Goal: Task Accomplishment & Management: Use online tool/utility

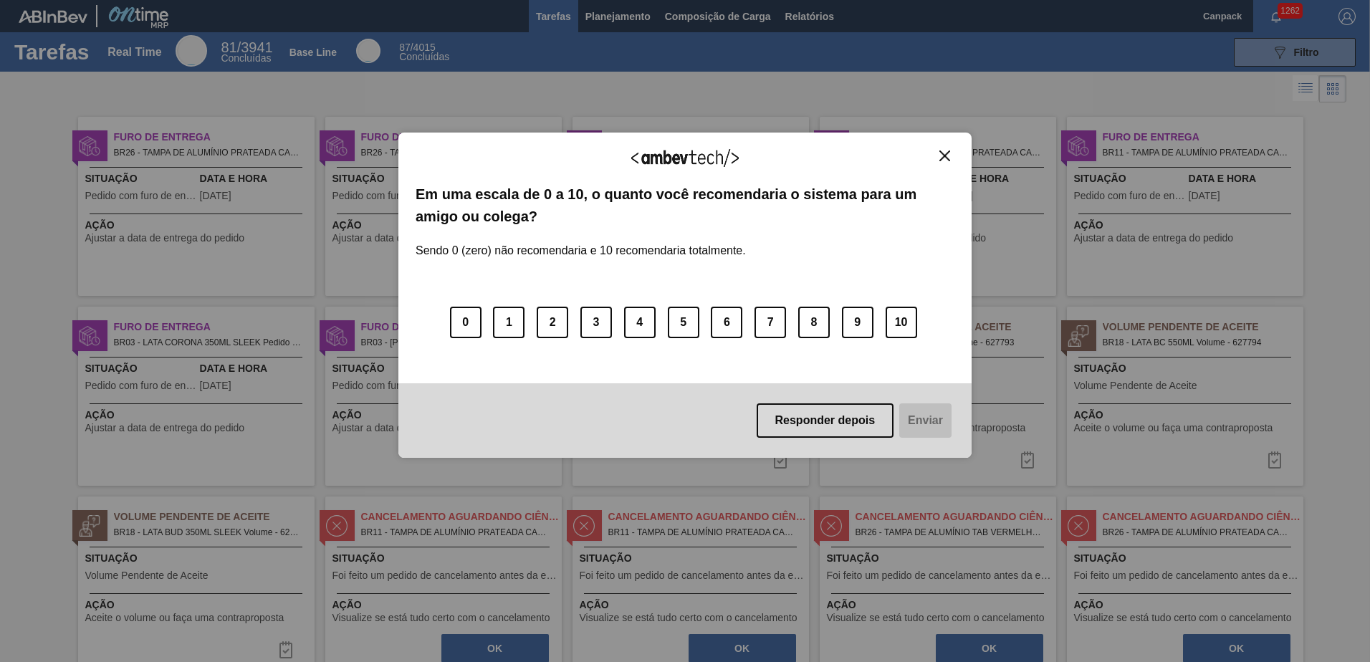
click at [911, 148] on div "Agradecemos seu feedback! Em uma escala de 0 a 10, o quanto você recomendaria o…" at bounding box center [684, 295] width 573 height 325
click at [911, 154] on img "Close" at bounding box center [945, 156] width 11 height 11
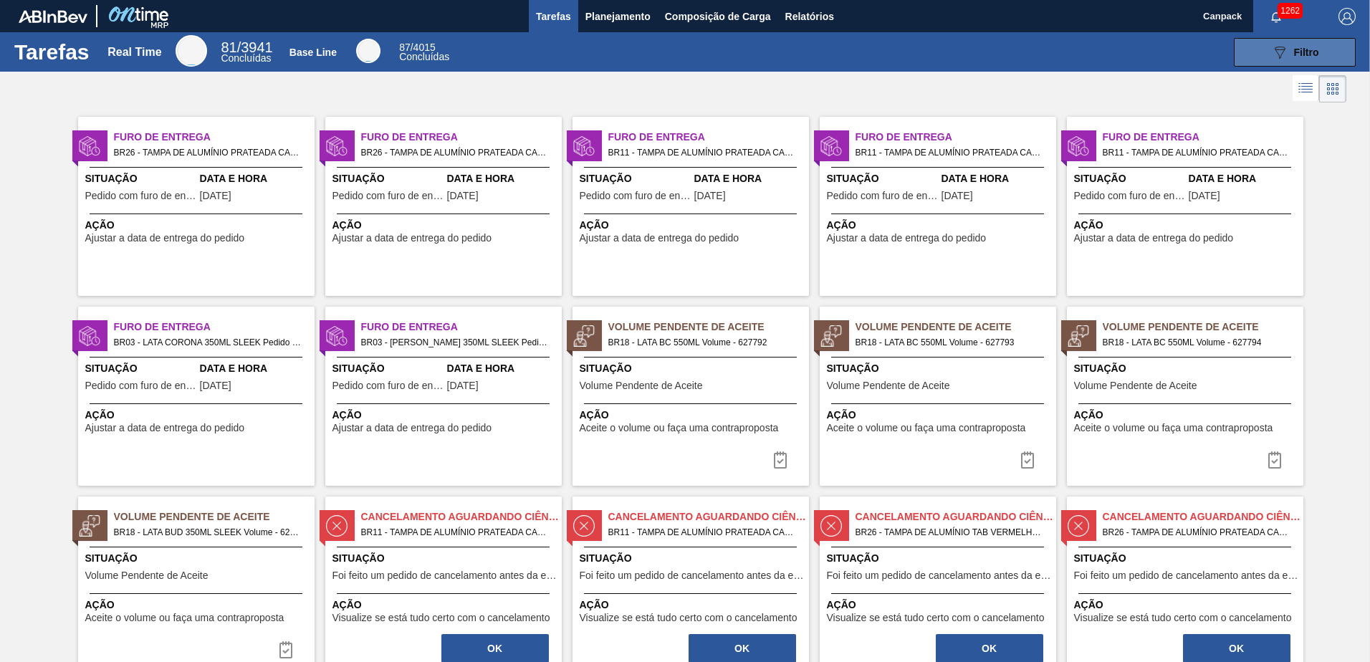
click at [911, 47] on icon "089F7B8B-B2A5-4AFE-B5C0-19BA573D28AC" at bounding box center [1279, 52] width 17 height 17
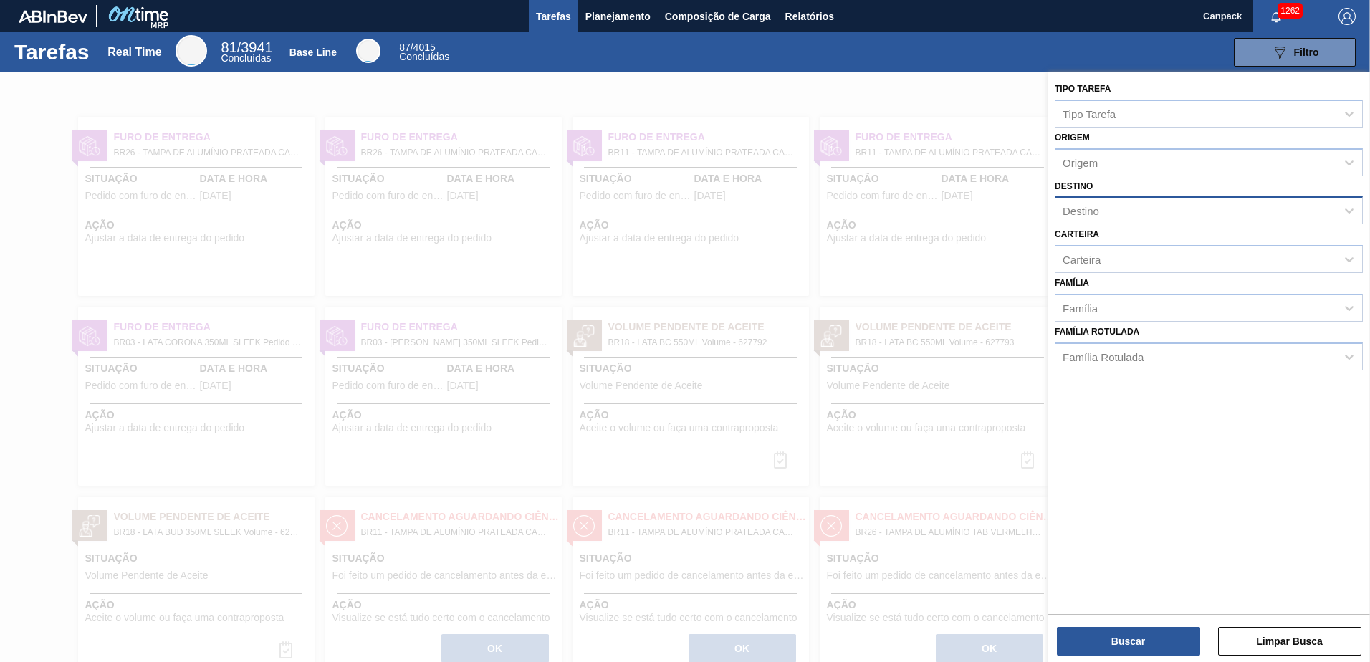
click at [911, 214] on div "Destino" at bounding box center [1196, 211] width 280 height 21
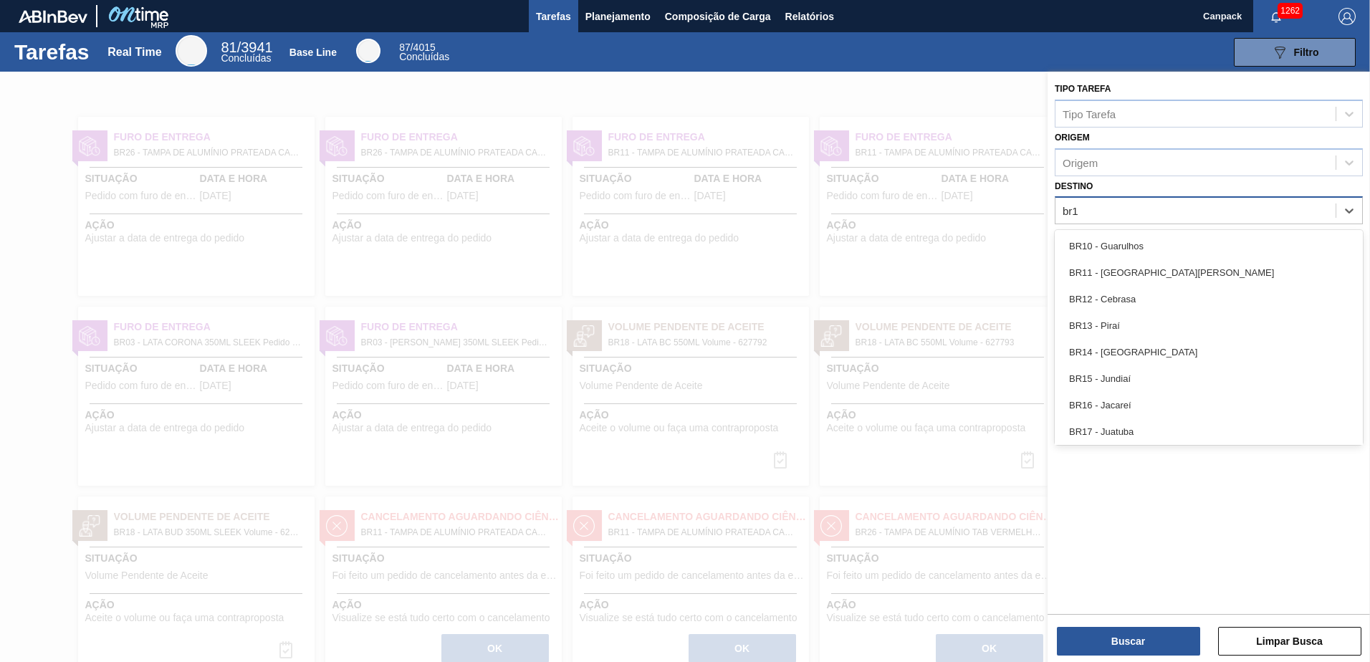
type input "br18"
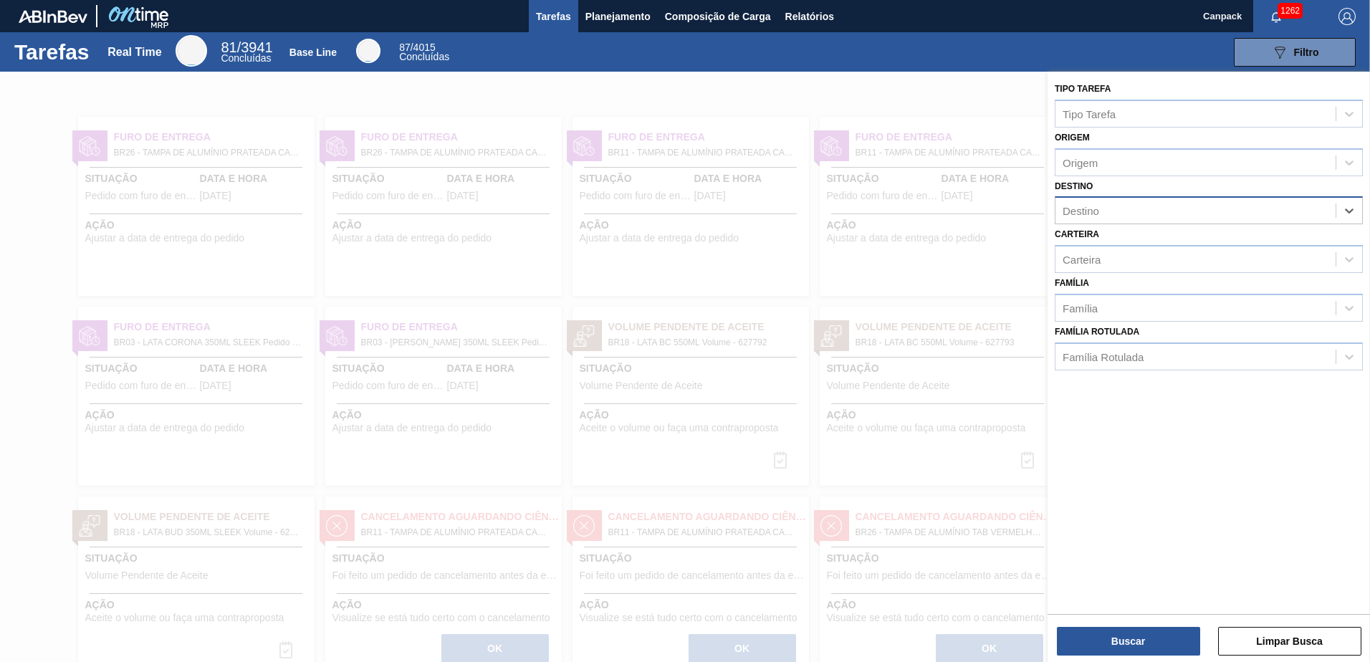
drag, startPoint x: 1132, startPoint y: 216, endPoint x: 1081, endPoint y: 213, distance: 51.0
click at [911, 214] on div "Destino" at bounding box center [1196, 211] width 280 height 21
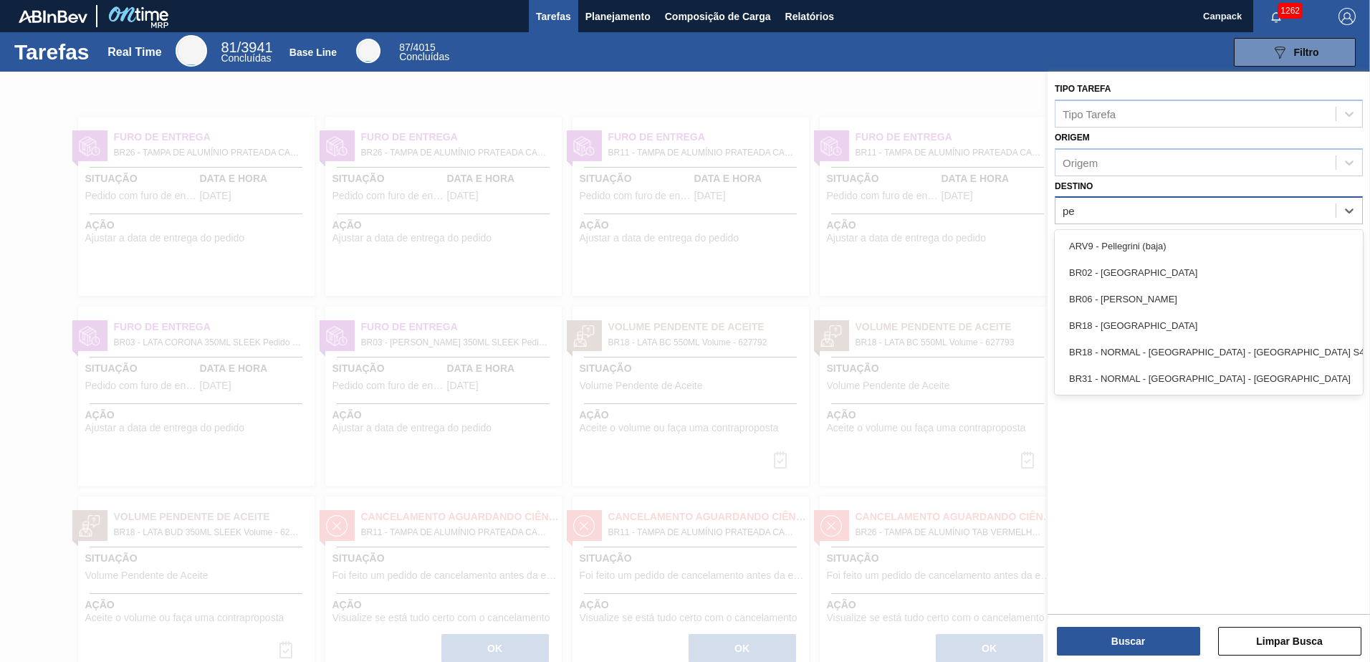
type input "per"
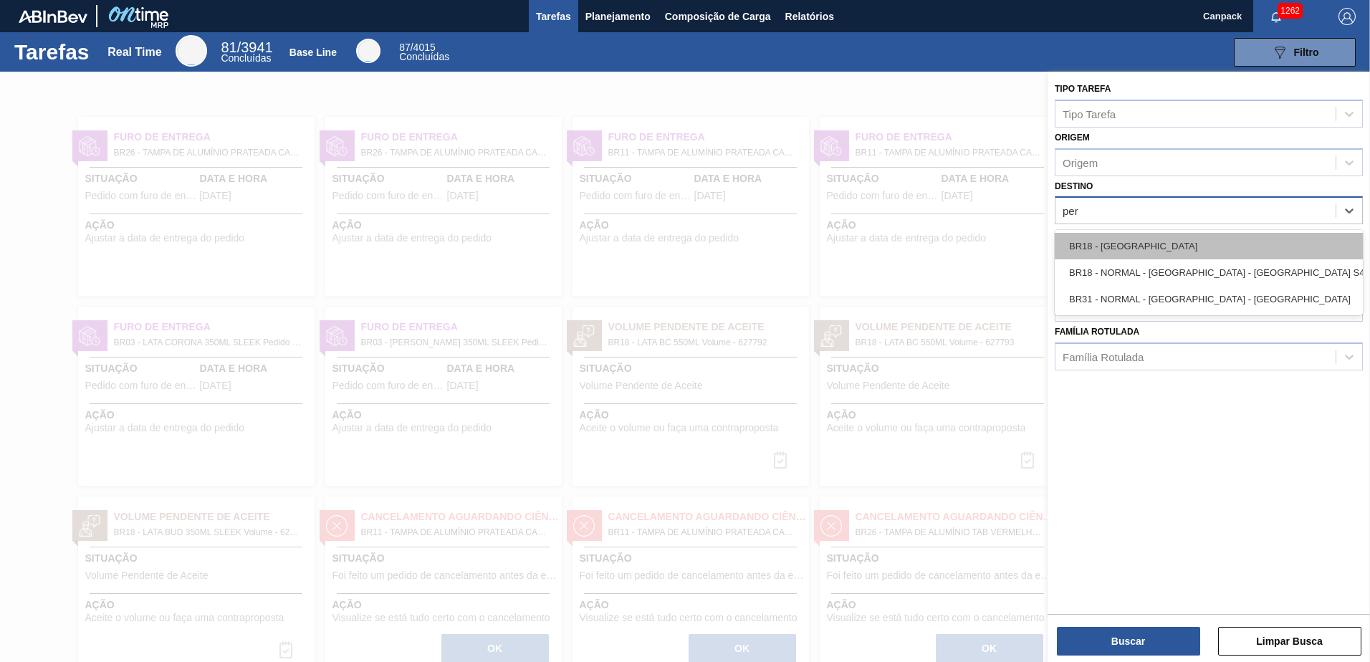
click at [911, 249] on div "BR18 - Pernambuco" at bounding box center [1209, 246] width 308 height 27
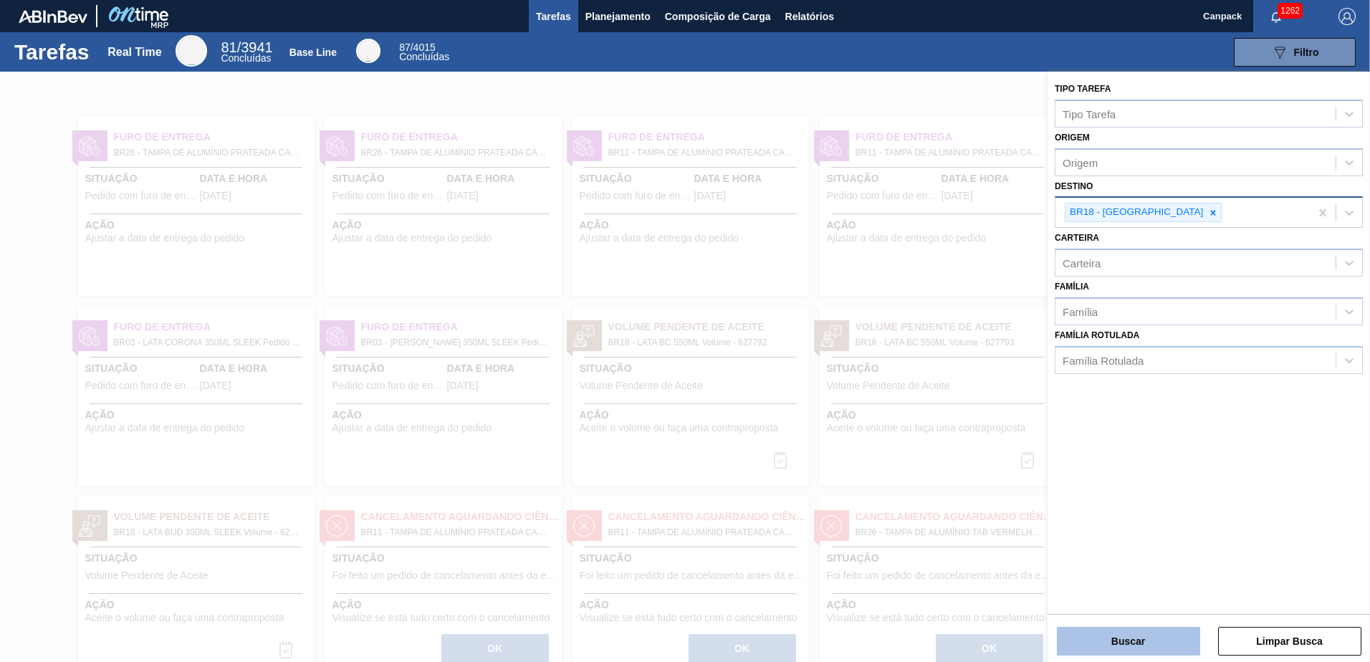
click at [911, 461] on button "Buscar" at bounding box center [1128, 641] width 143 height 29
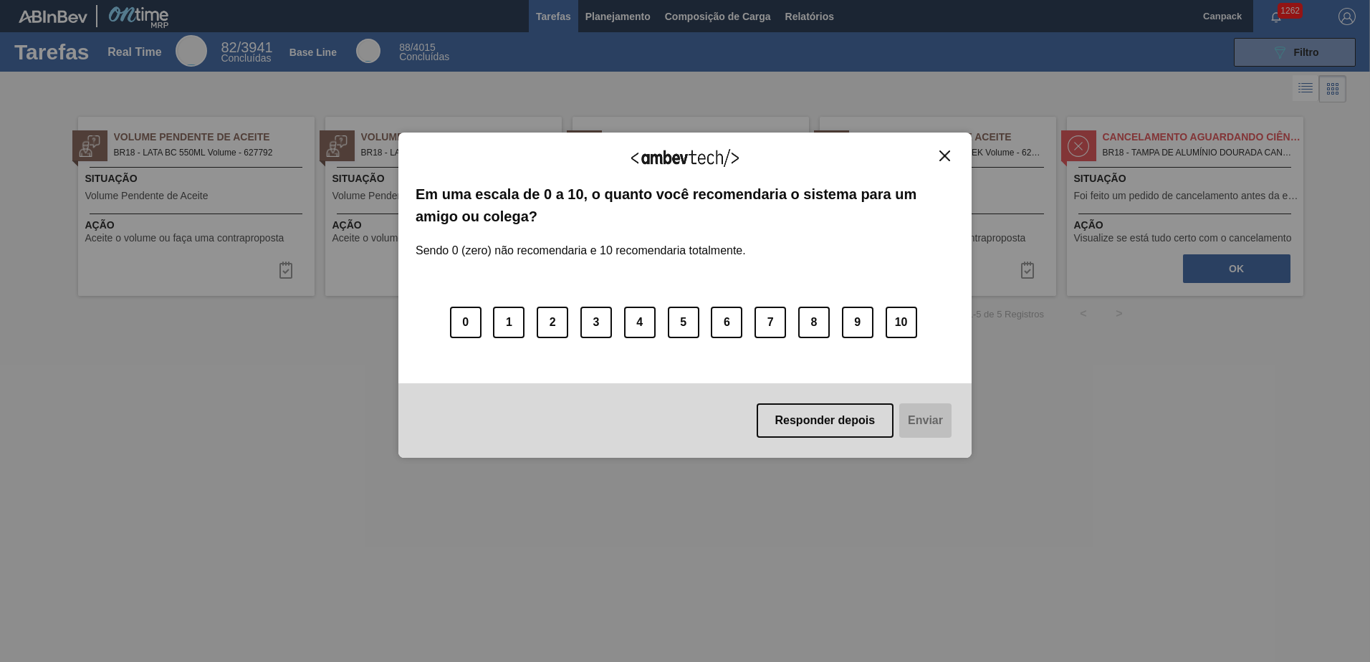
click at [911, 155] on img "Close" at bounding box center [945, 156] width 11 height 11
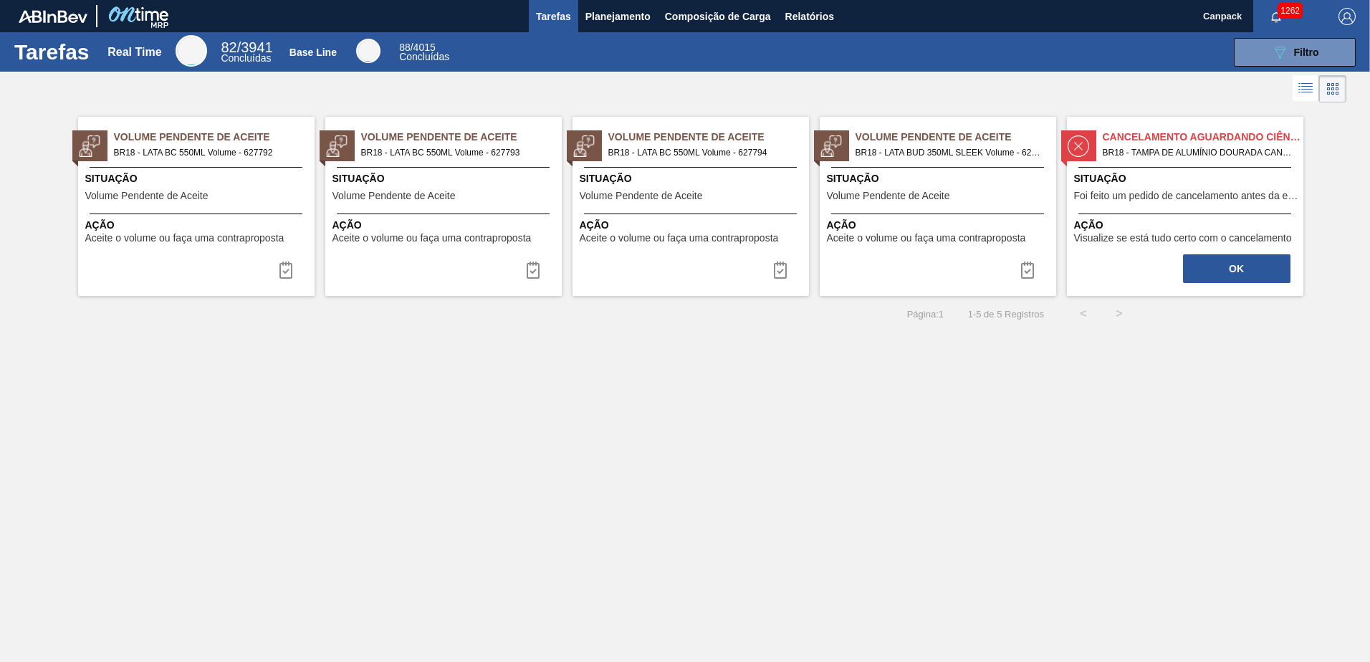
click at [212, 151] on span "BR18 - LATA BC 550ML Volume - 627792" at bounding box center [208, 153] width 189 height 16
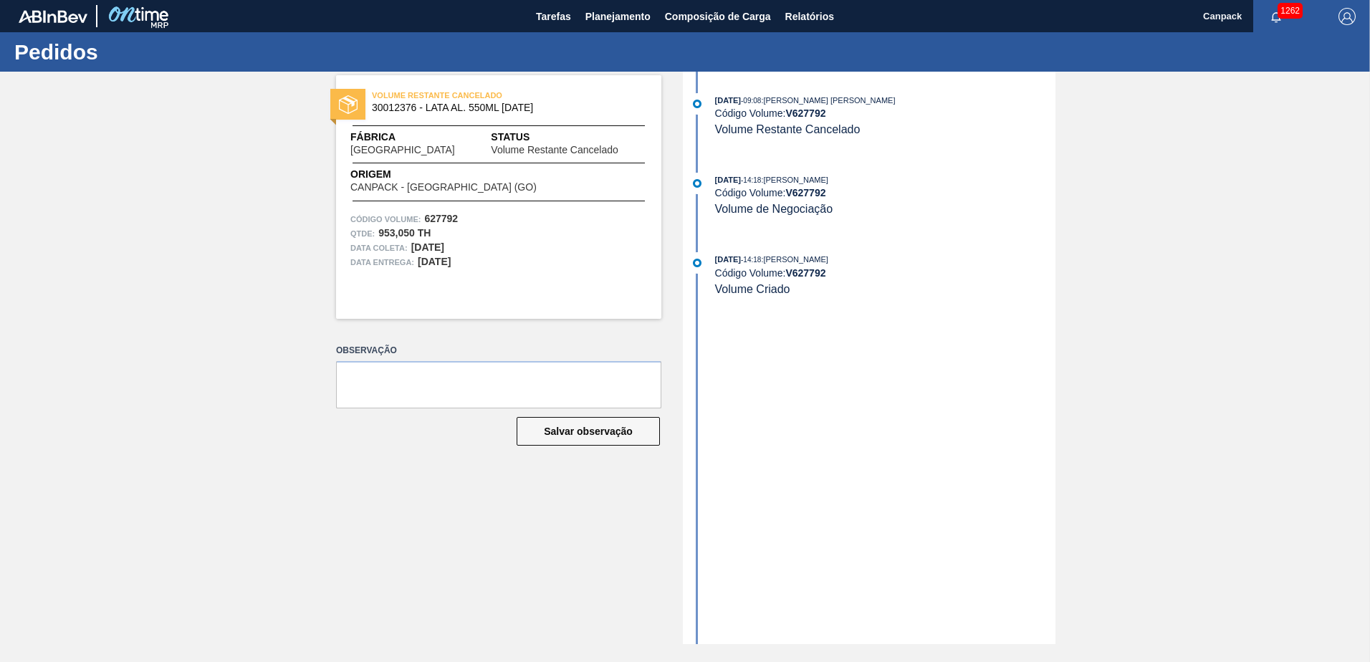
click at [783, 137] on div "06/10/2025 - 09:08 : BRUNO DE MELLO DUARTE Código Volume: V 627792 Volume Resta…" at bounding box center [871, 122] width 369 height 58
click at [874, 254] on div "03/10/2025 - 14:18 : Alisson R Da Silva" at bounding box center [885, 259] width 340 height 14
click at [540, 11] on span "Tarefas" at bounding box center [553, 16] width 35 height 17
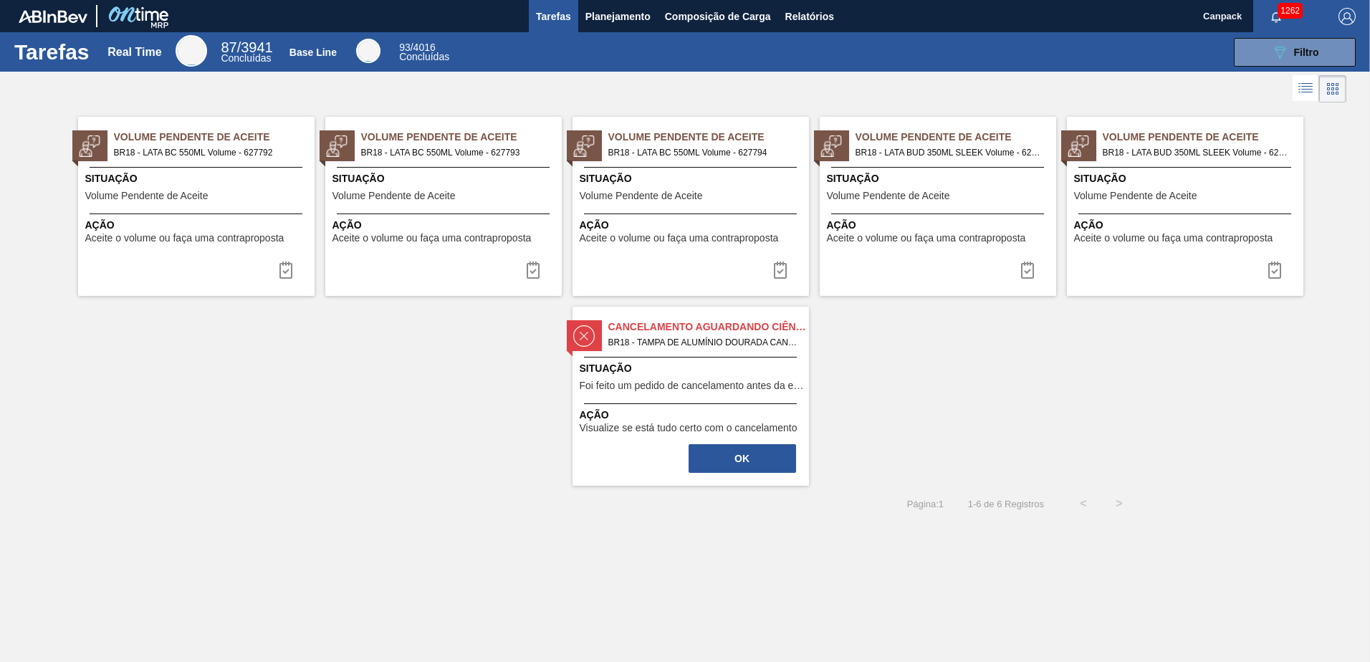
click at [216, 194] on div "Situação Volume Pendente de Aceite" at bounding box center [198, 188] width 226 height 35
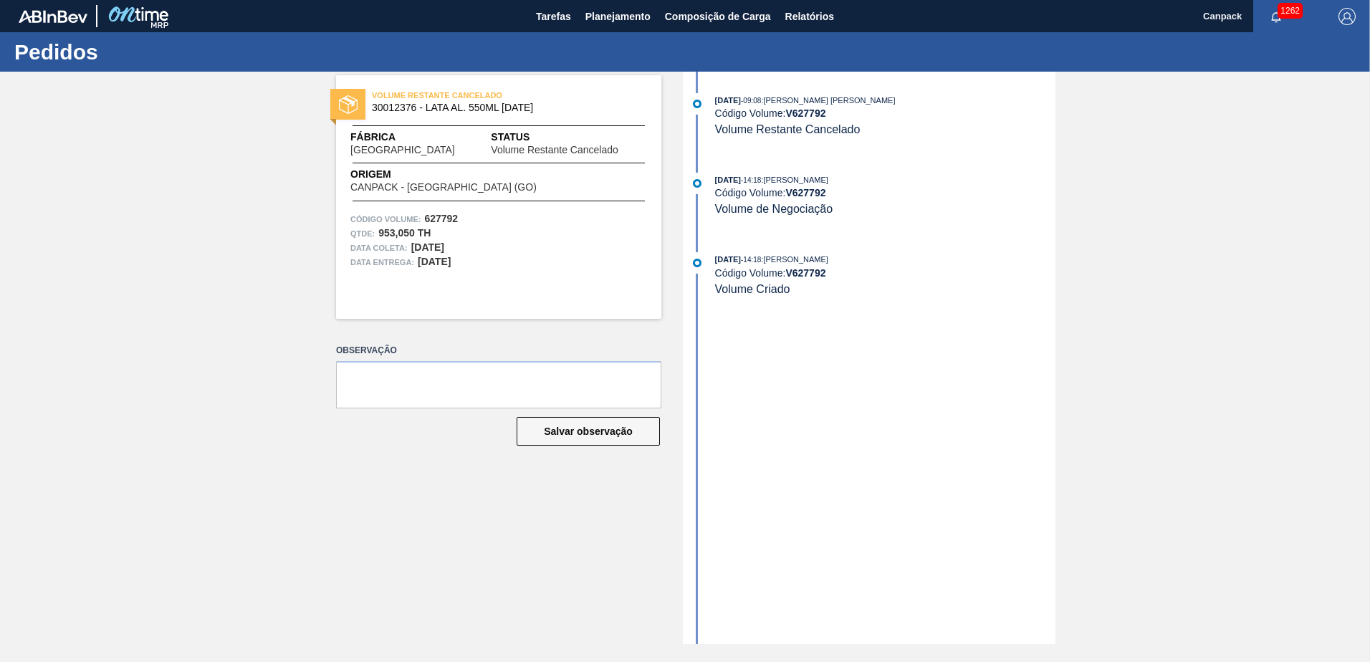
click at [398, 145] on span "[GEOGRAPHIC_DATA]" at bounding box center [402, 150] width 105 height 11
click at [537, 153] on span "Volume Restante Cancelado" at bounding box center [554, 150] width 127 height 11
click at [547, 13] on span "Tarefas" at bounding box center [553, 16] width 35 height 17
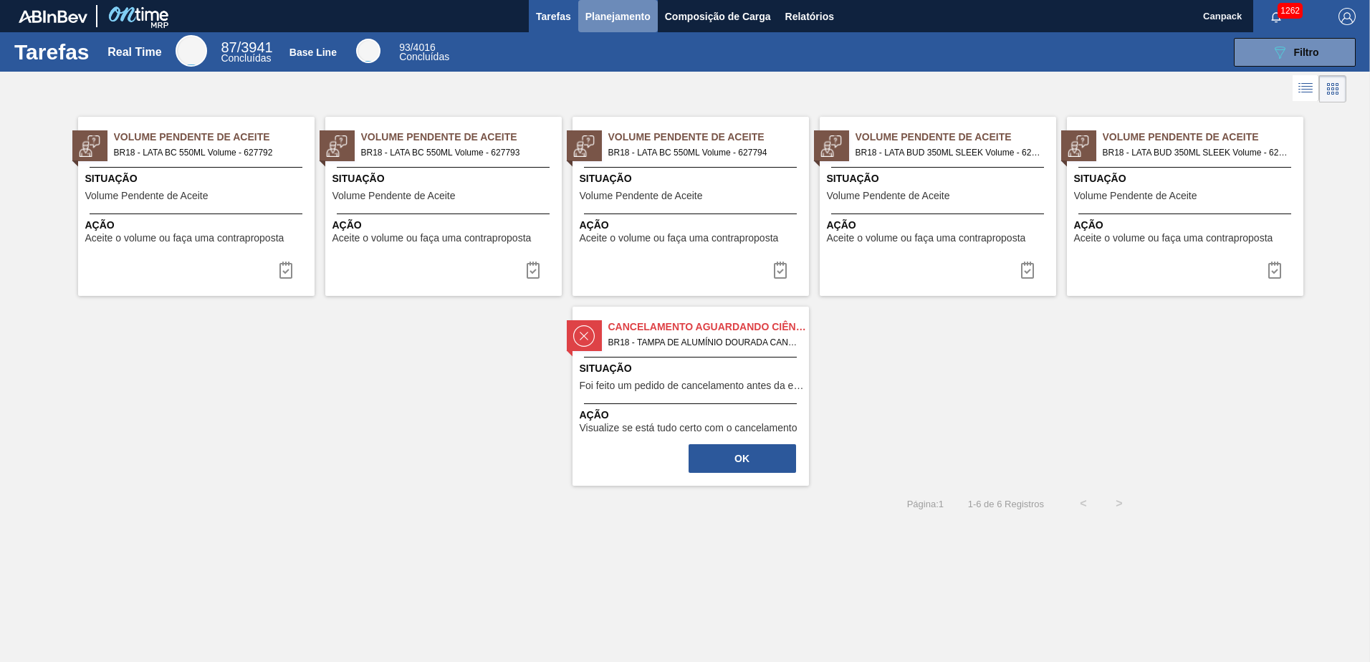
click at [631, 19] on span "Planejamento" at bounding box center [618, 16] width 65 height 17
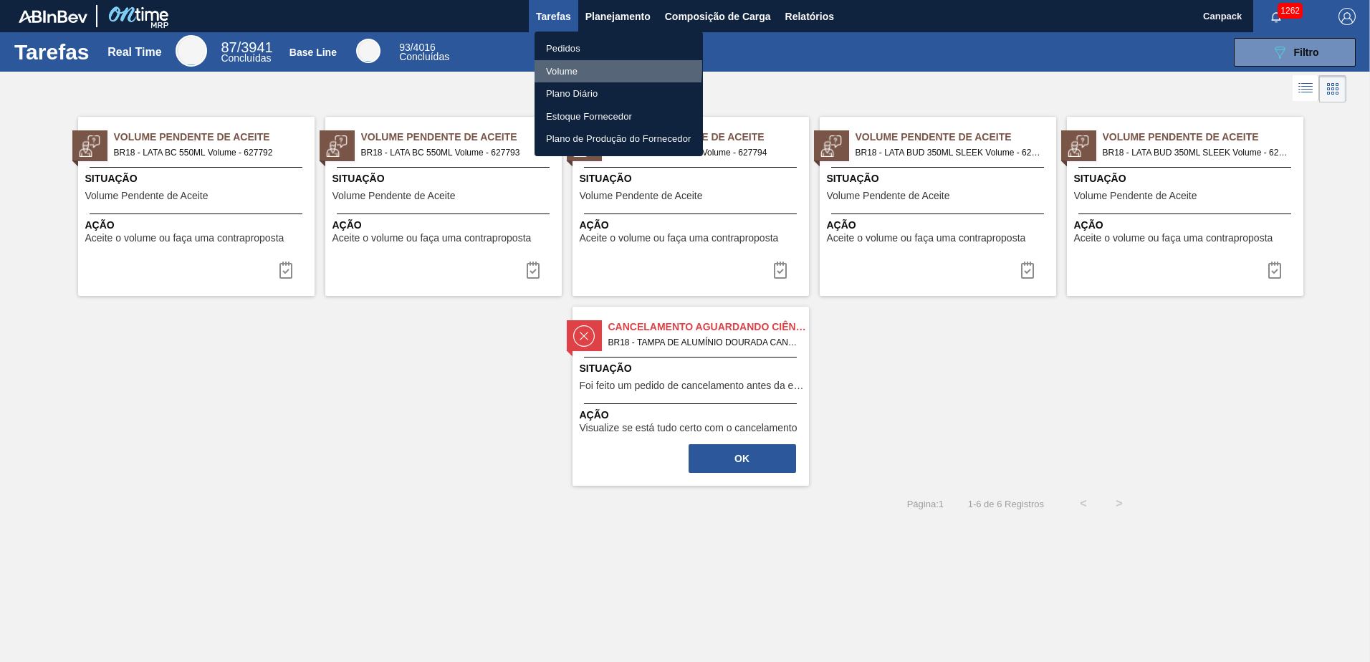
click at [559, 66] on li "Volume" at bounding box center [619, 71] width 168 height 23
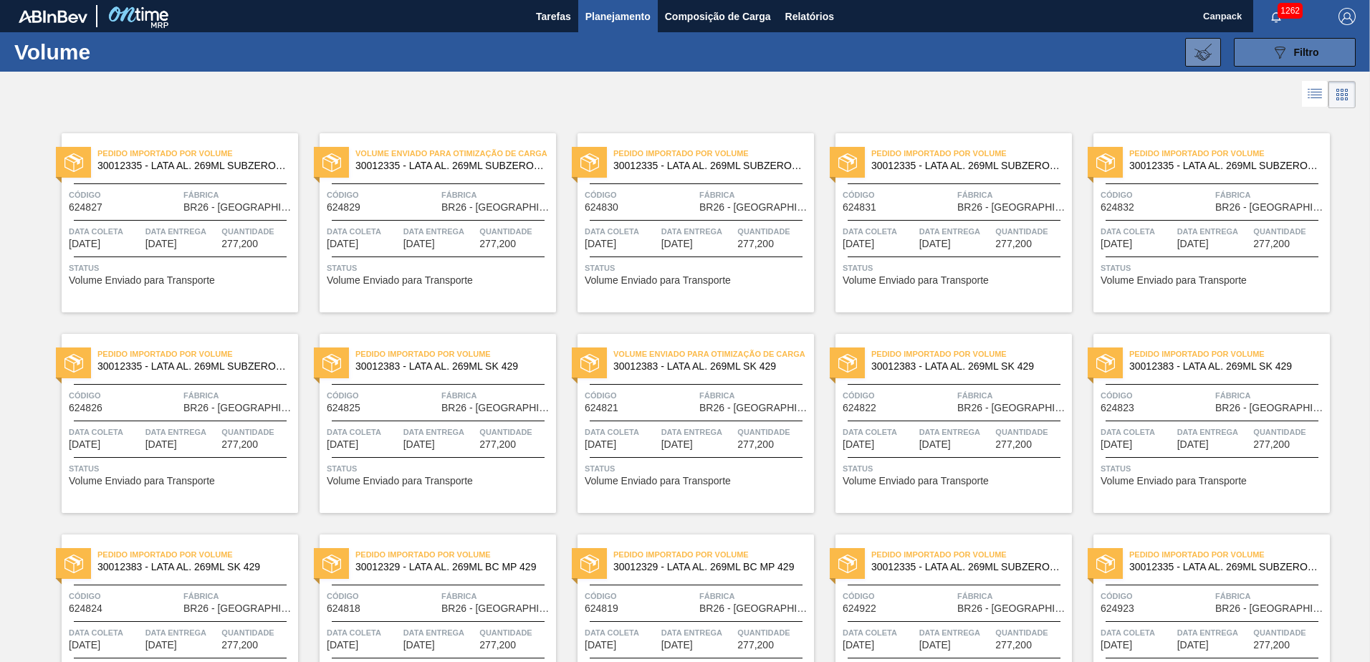
click at [911, 56] on icon "089F7B8B-B2A5-4AFE-B5C0-19BA573D28AC" at bounding box center [1279, 52] width 17 height 17
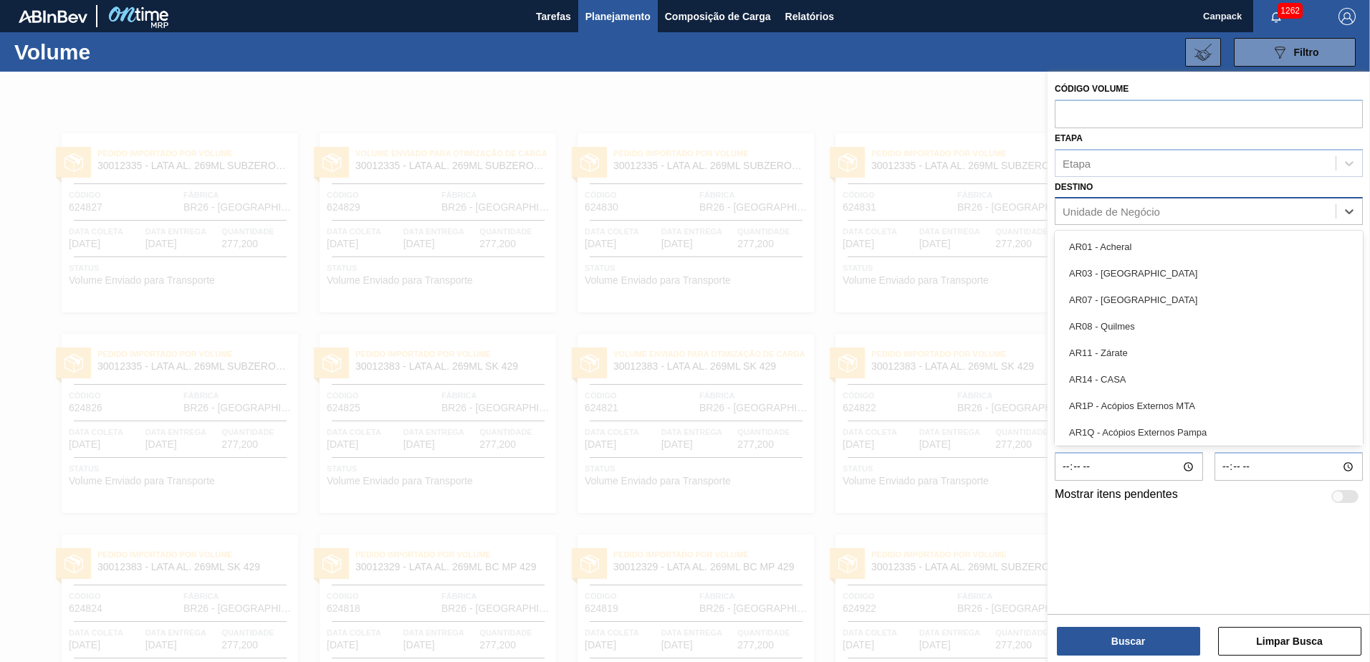
click at [911, 211] on div "Unidade de Negócio" at bounding box center [1111, 212] width 97 height 12
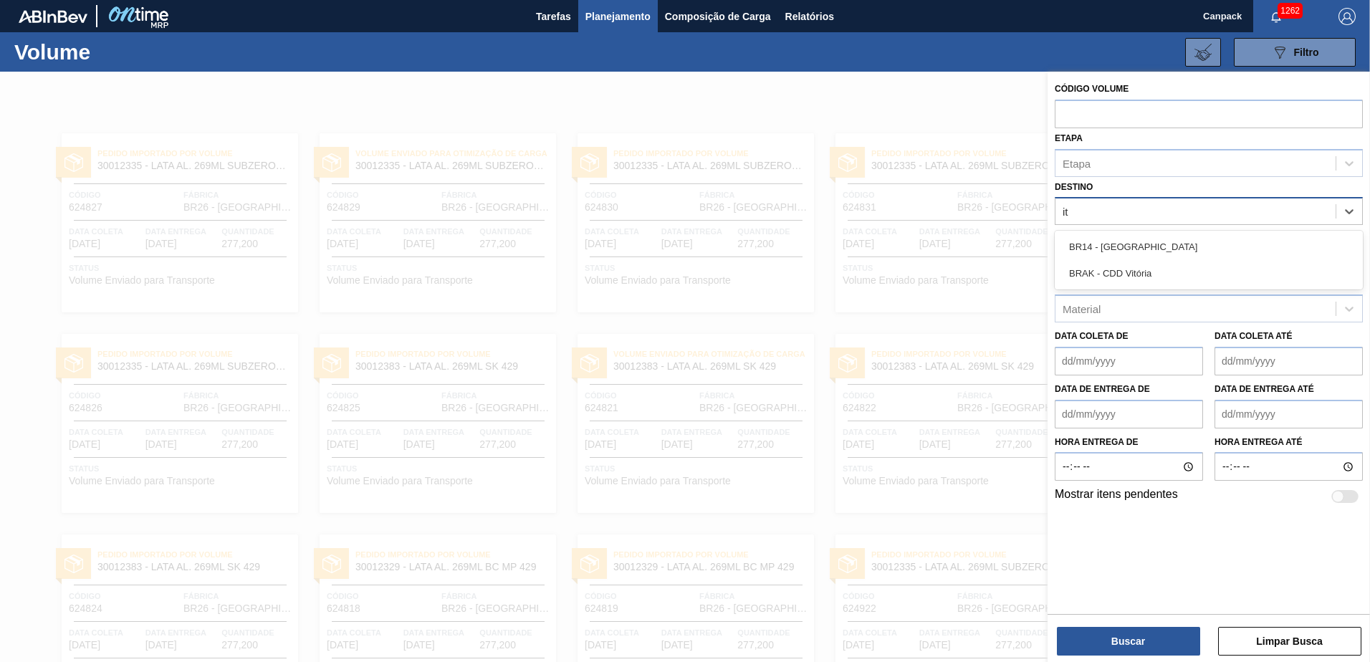
type input "i"
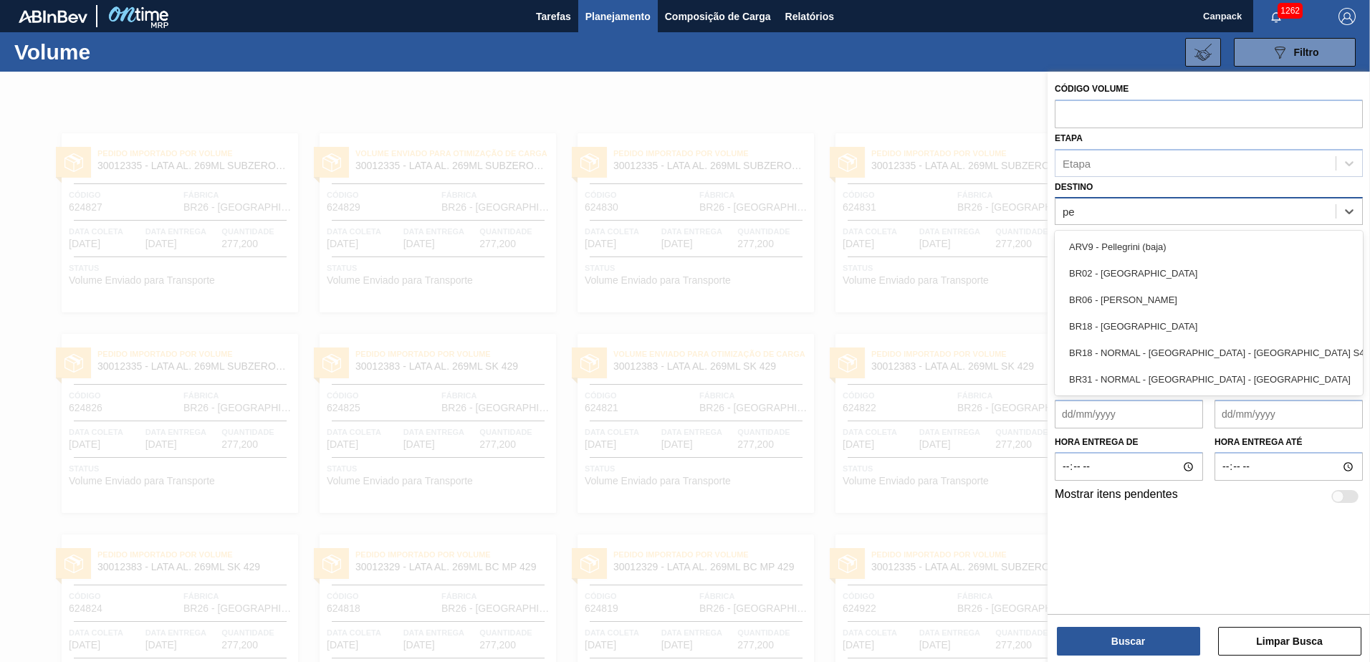
type input "per"
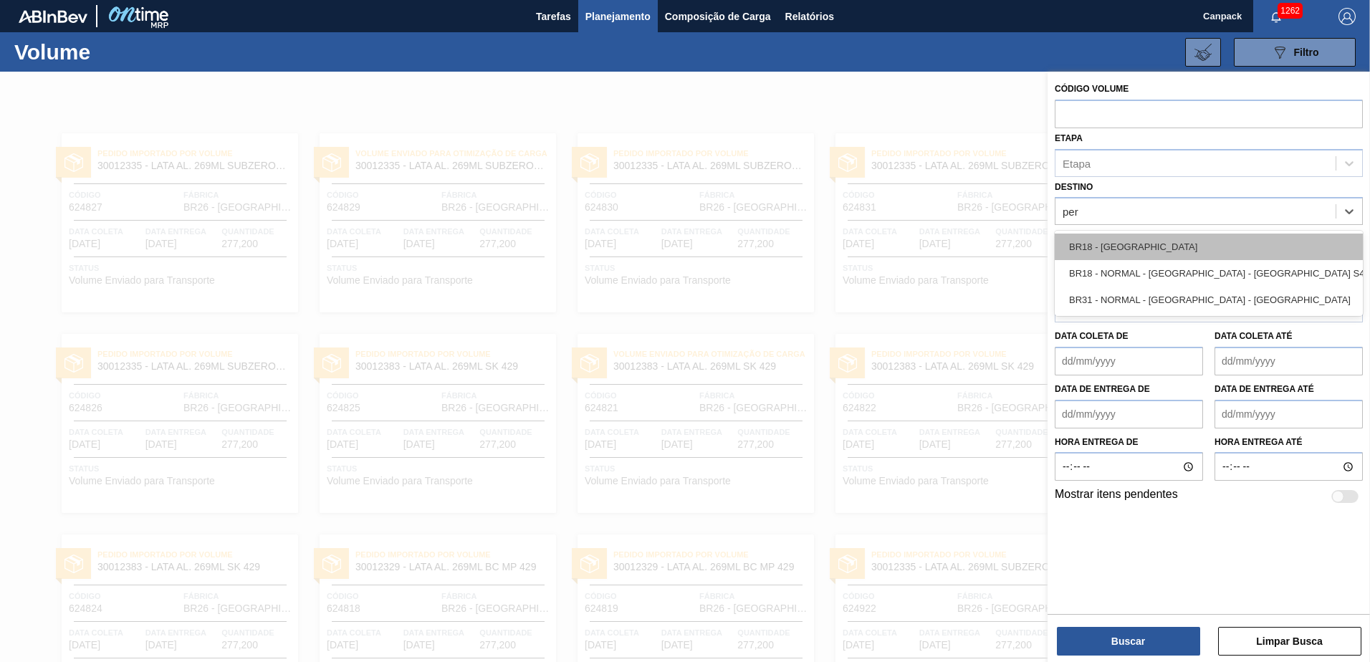
click at [911, 243] on div "BR18 - Pernambuco" at bounding box center [1209, 247] width 308 height 27
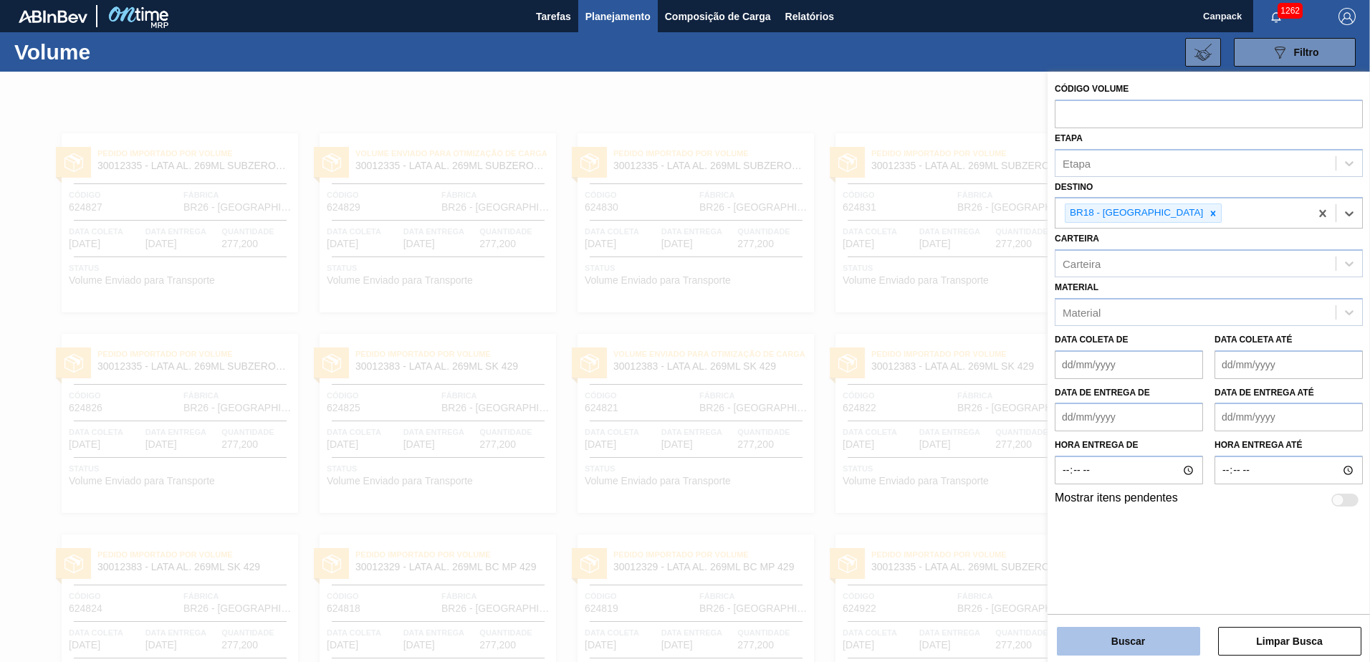
click at [911, 461] on button "Buscar" at bounding box center [1128, 641] width 143 height 29
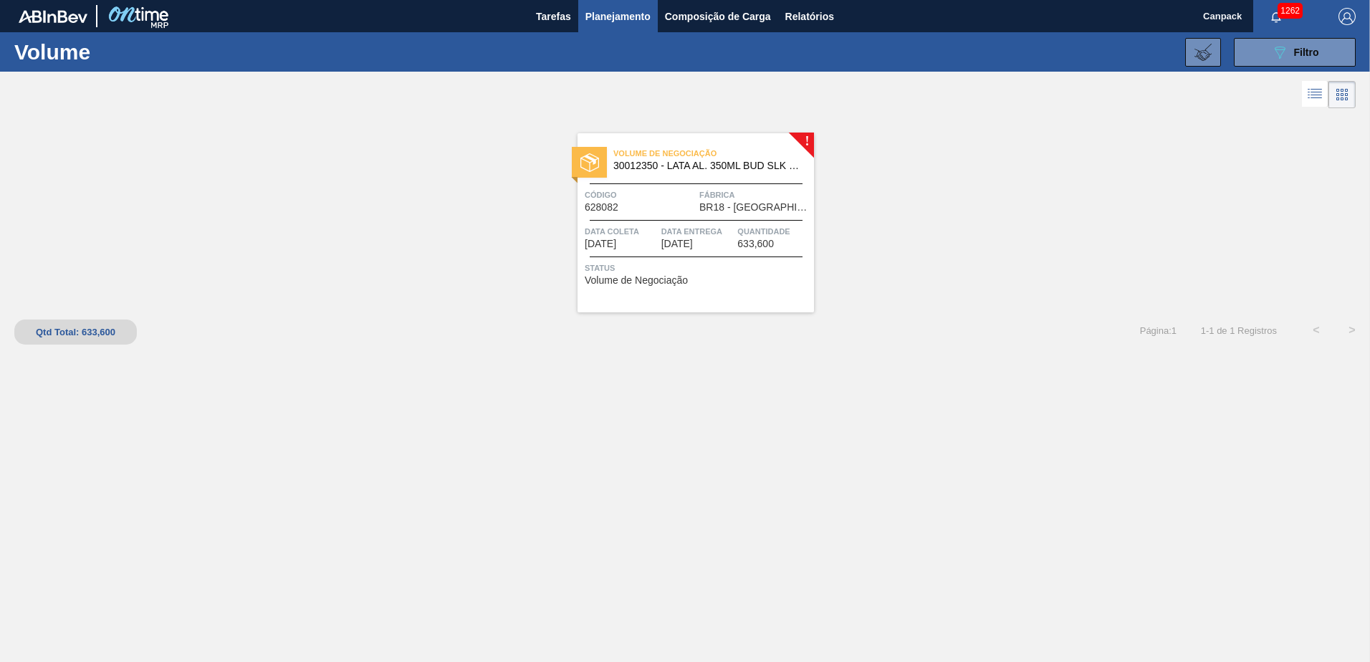
click at [667, 186] on div "Volume de Negociação 30012350 - LATA AL. 350ML BUD SLK 429 Código 628082 Fábric…" at bounding box center [696, 222] width 237 height 179
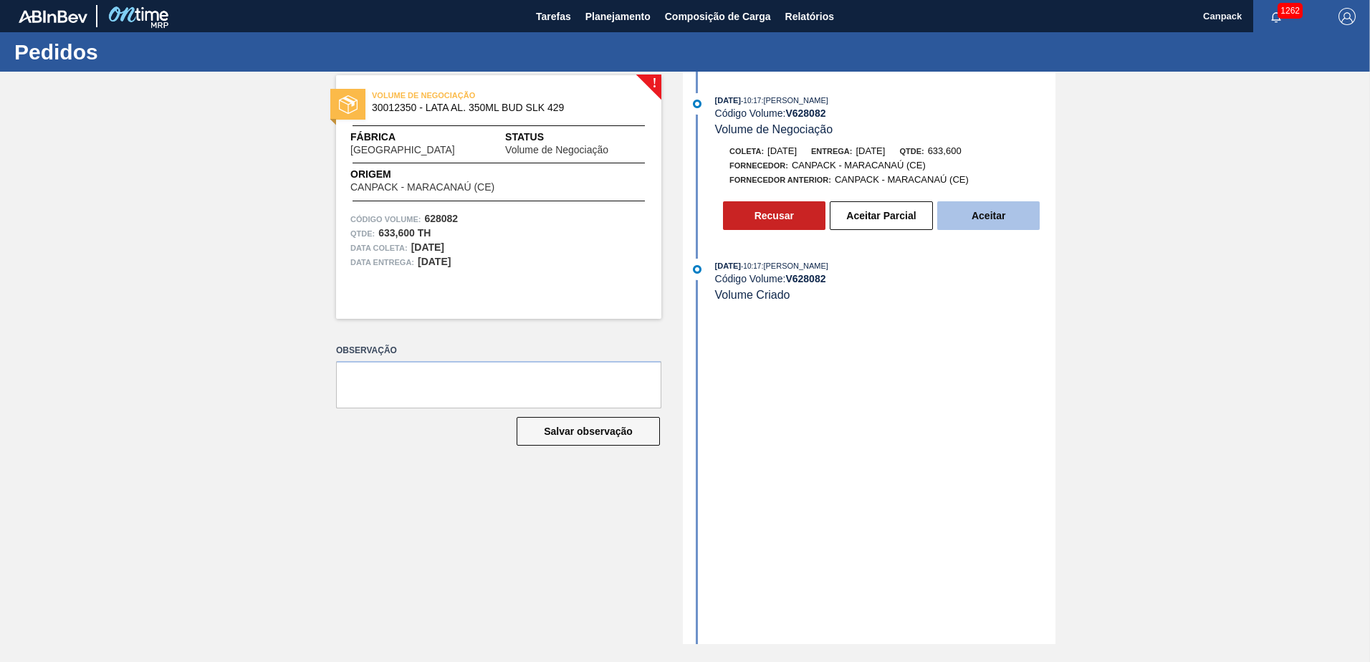
click at [911, 225] on button "Aceitar" at bounding box center [988, 215] width 102 height 29
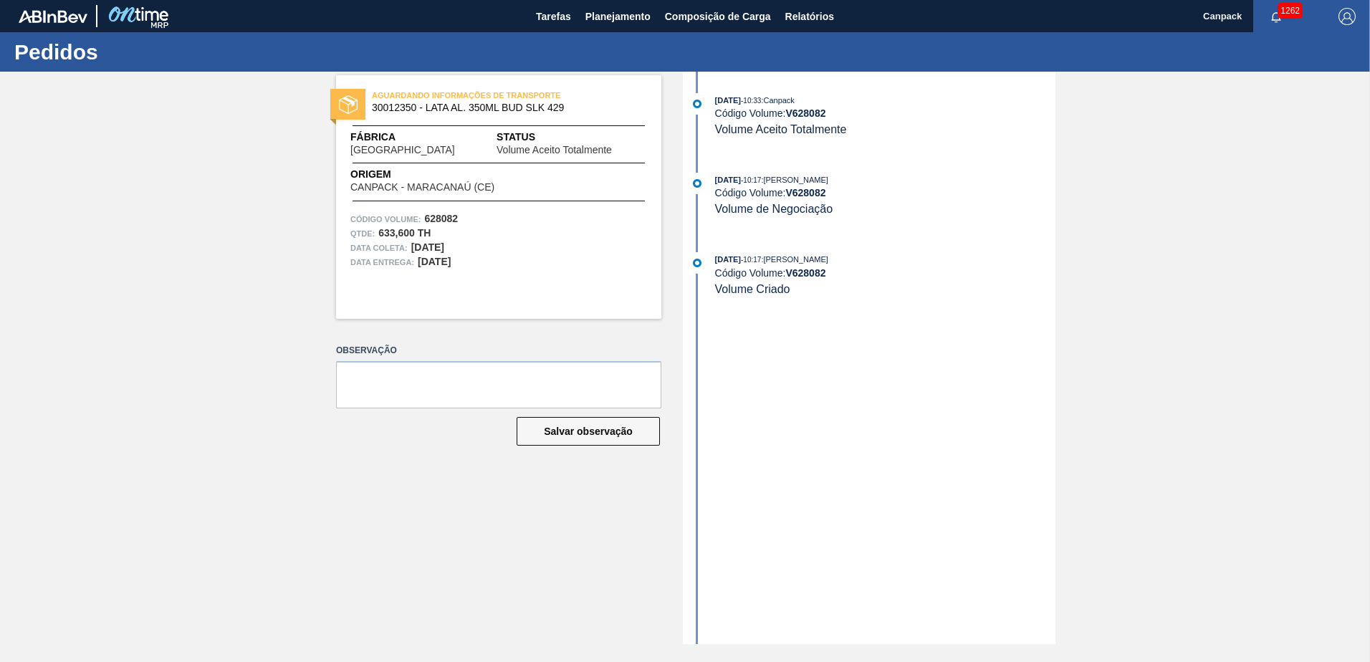
click at [893, 210] on div "06/10/2025 - 10:17 : MARILIA RIBEIRO BALARDIN Código Volume: V 628082 Volume de…" at bounding box center [871, 202] width 369 height 58
click at [564, 26] on button "Tarefas" at bounding box center [553, 16] width 49 height 32
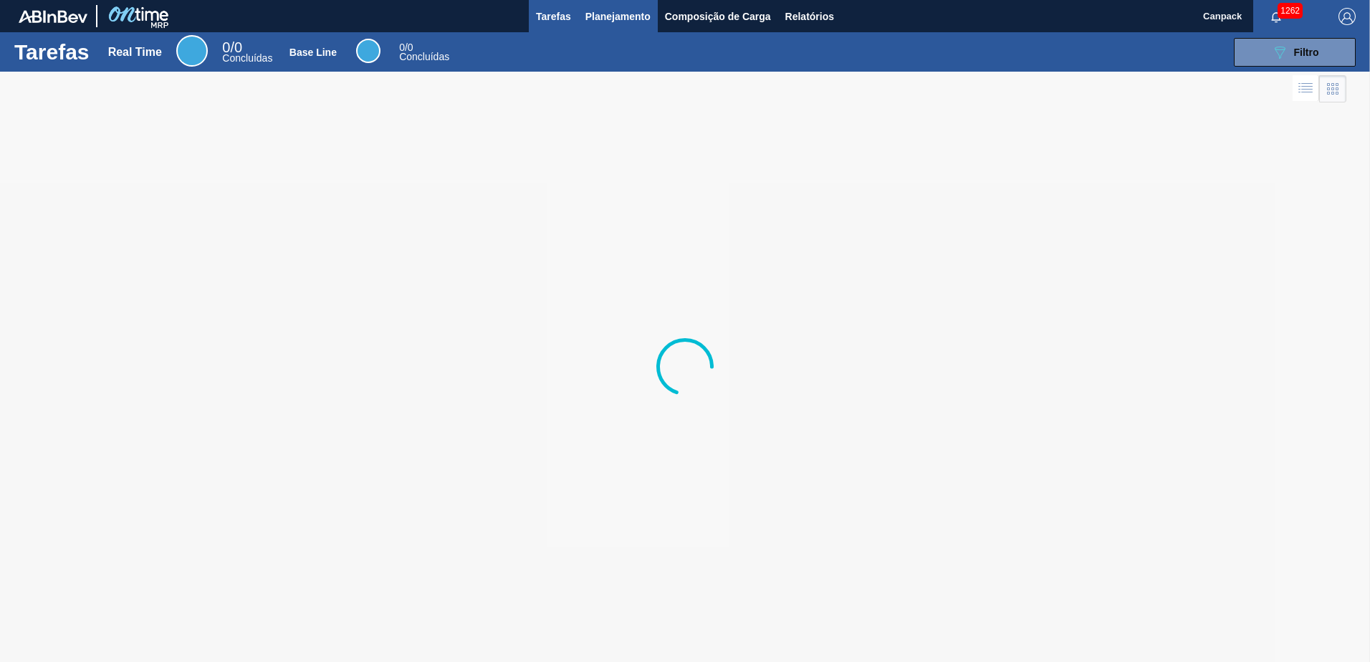
click at [596, 24] on span "Planejamento" at bounding box center [618, 16] width 65 height 17
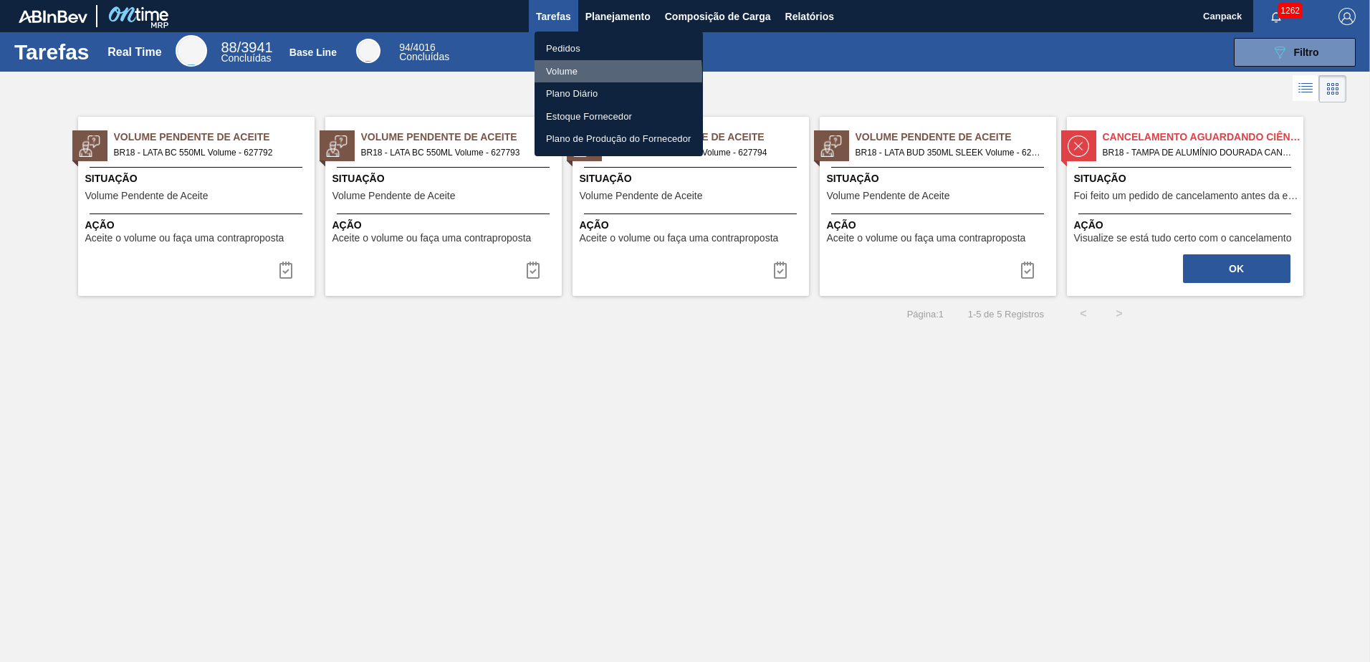
click at [563, 75] on li "Volume" at bounding box center [619, 71] width 168 height 23
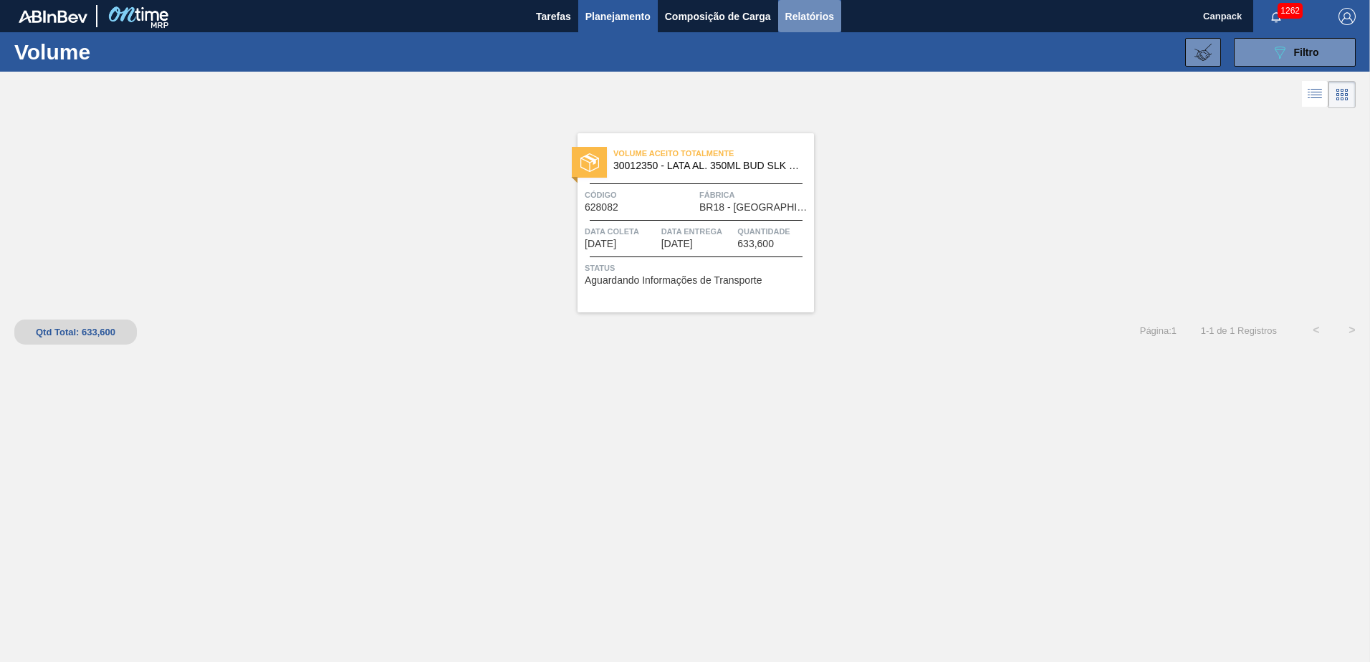
click at [818, 27] on button "Relatórios" at bounding box center [809, 16] width 63 height 32
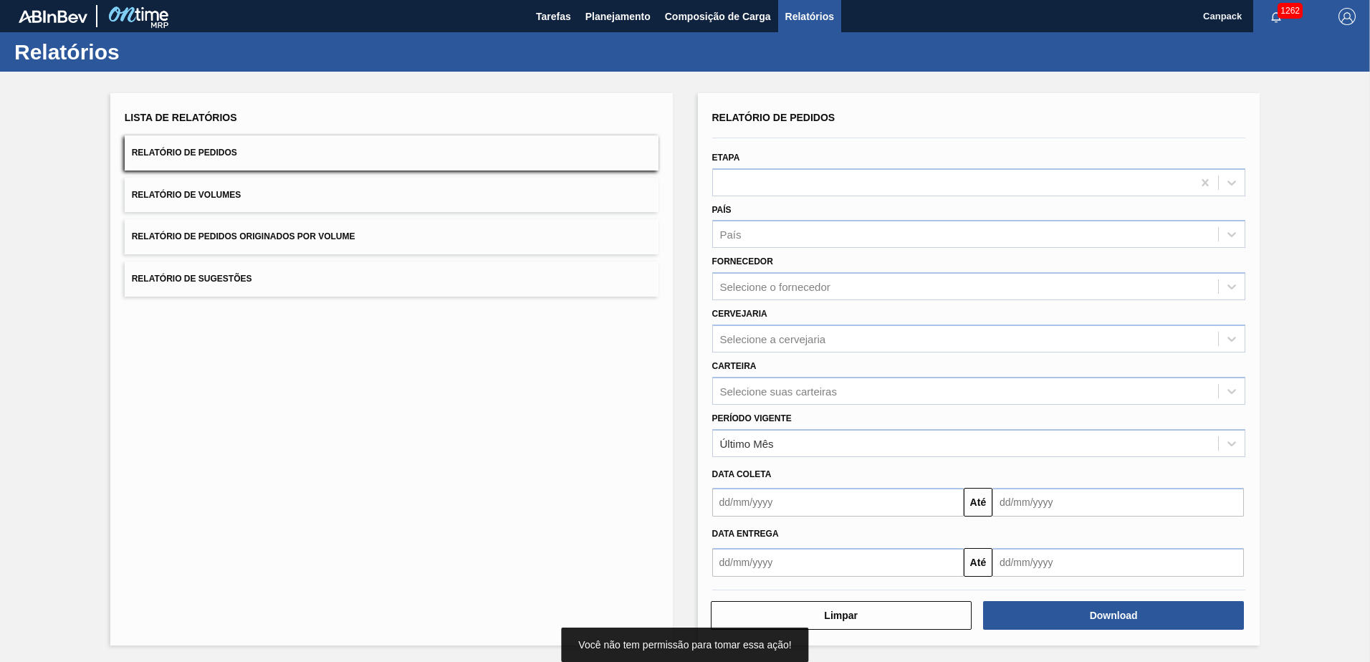
scroll to position [1, 0]
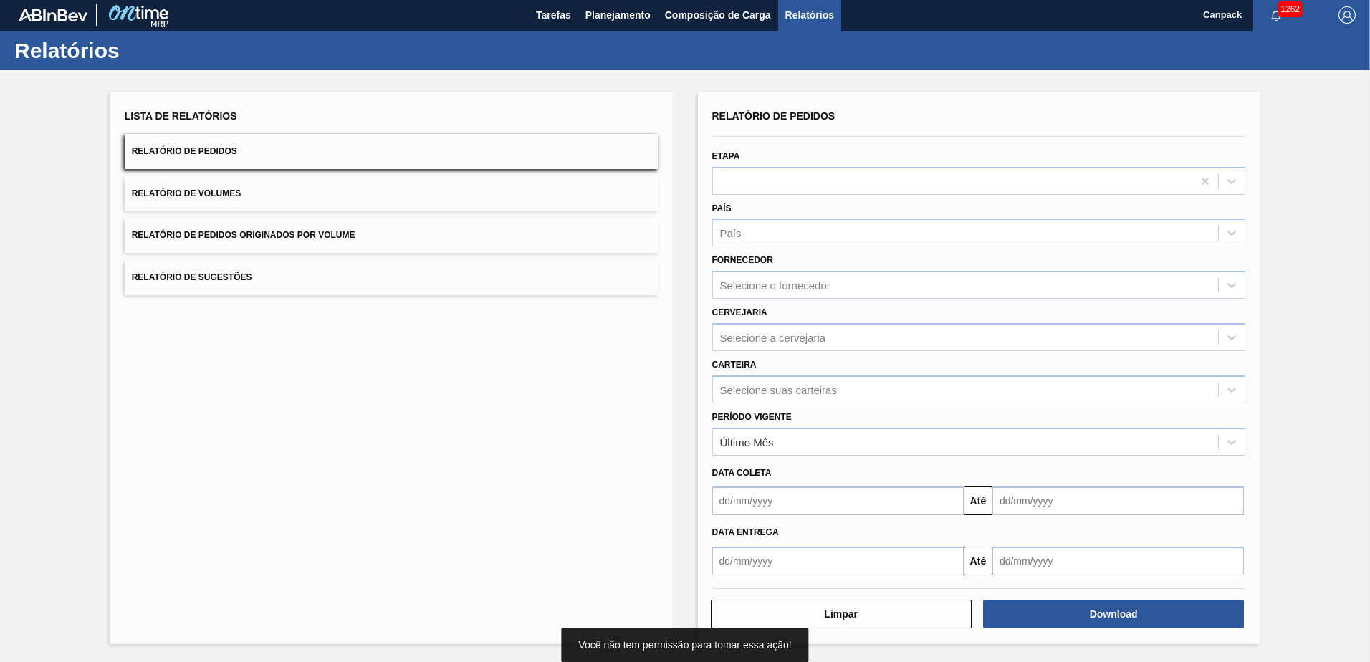
click at [776, 461] on input "text" at bounding box center [838, 501] width 252 height 29
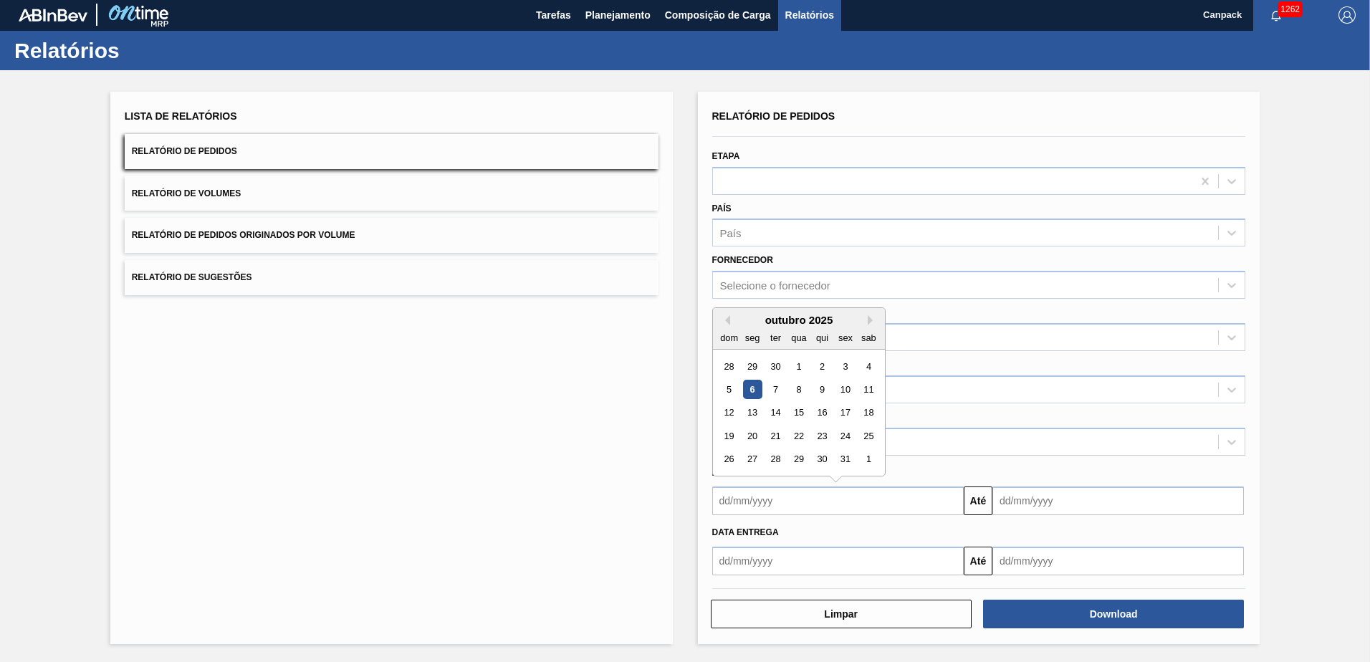
click at [755, 395] on div "6" at bounding box center [751, 389] width 19 height 19
type input "[DATE]"
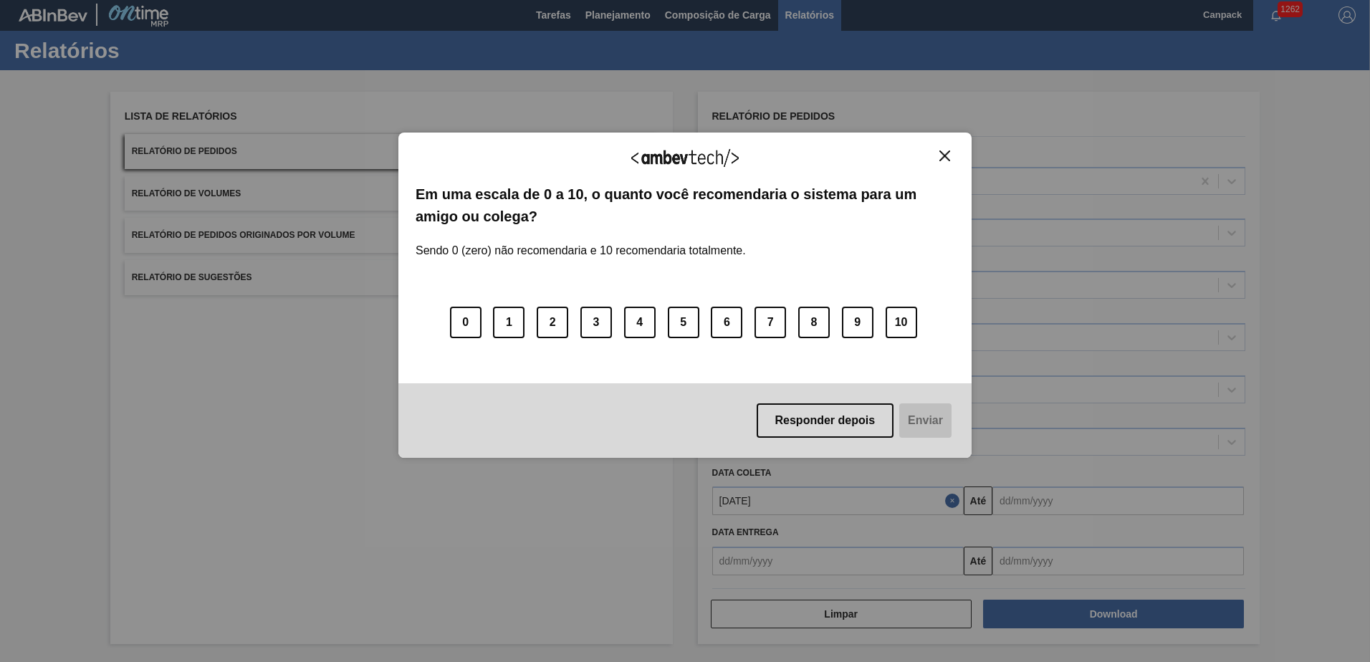
click at [911, 161] on button "Close" at bounding box center [944, 156] width 19 height 12
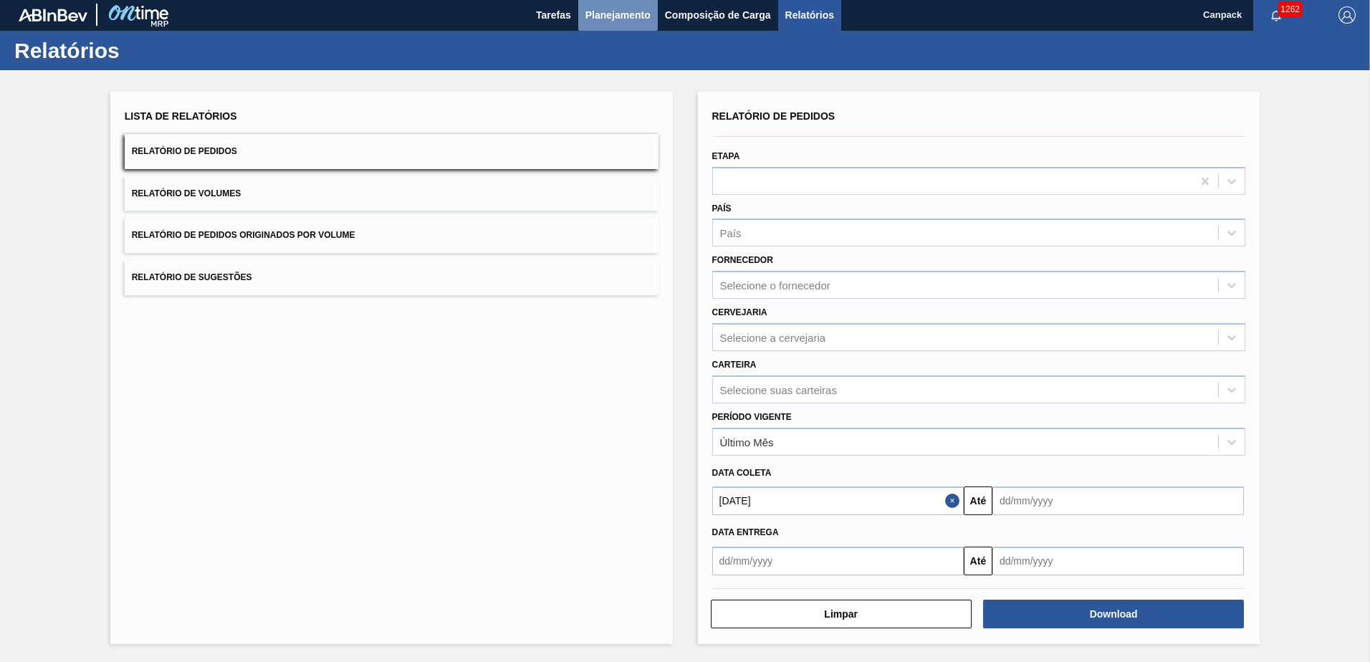
click at [611, 16] on span "Planejamento" at bounding box center [618, 14] width 65 height 17
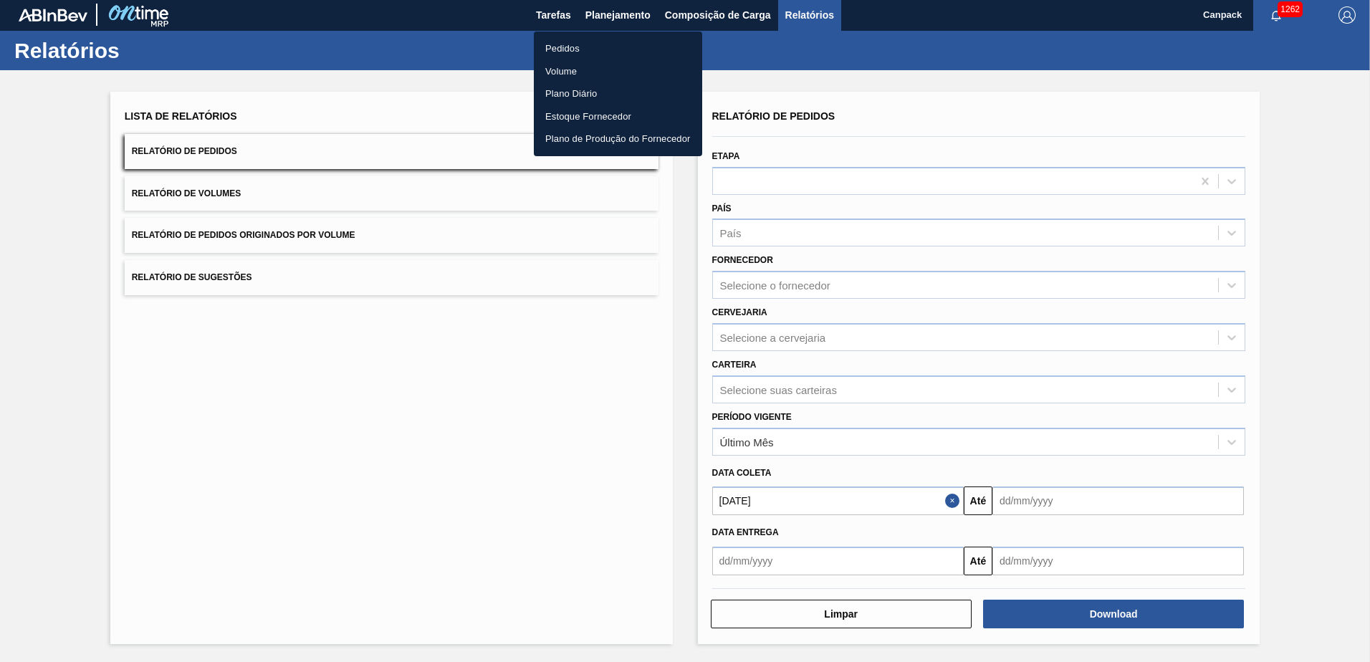
click at [554, 19] on div at bounding box center [685, 331] width 1370 height 662
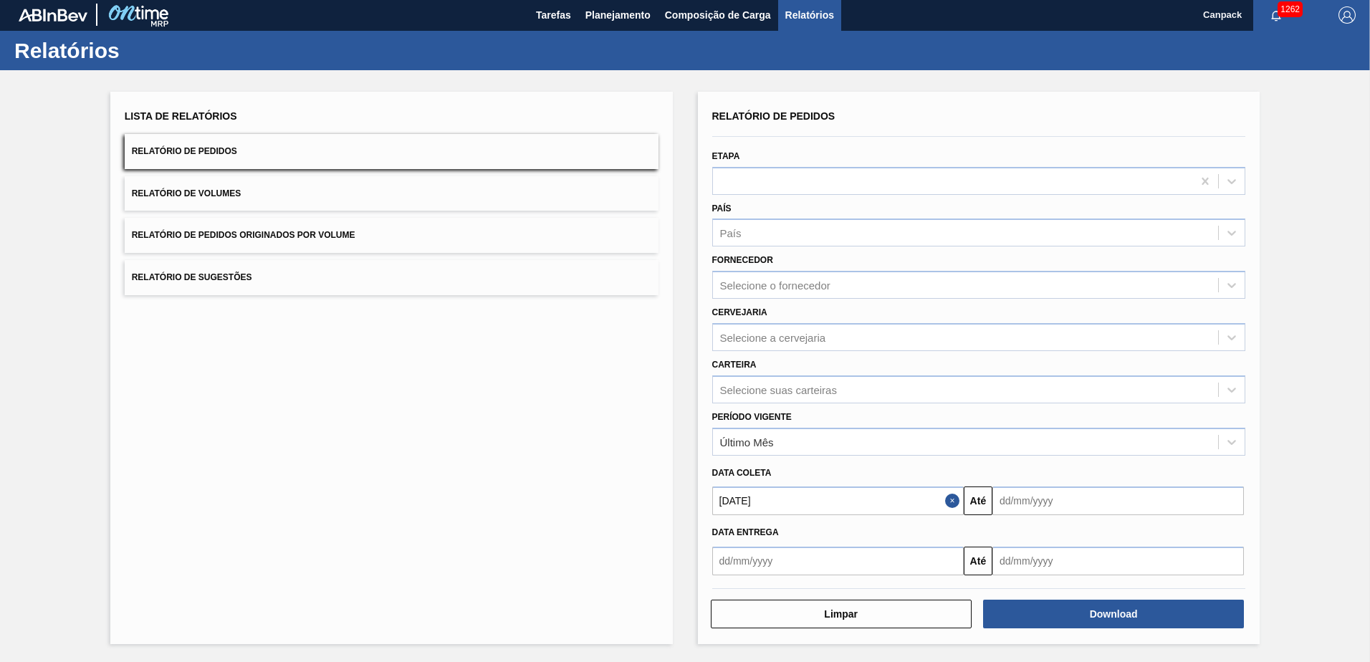
scroll to position [0, 0]
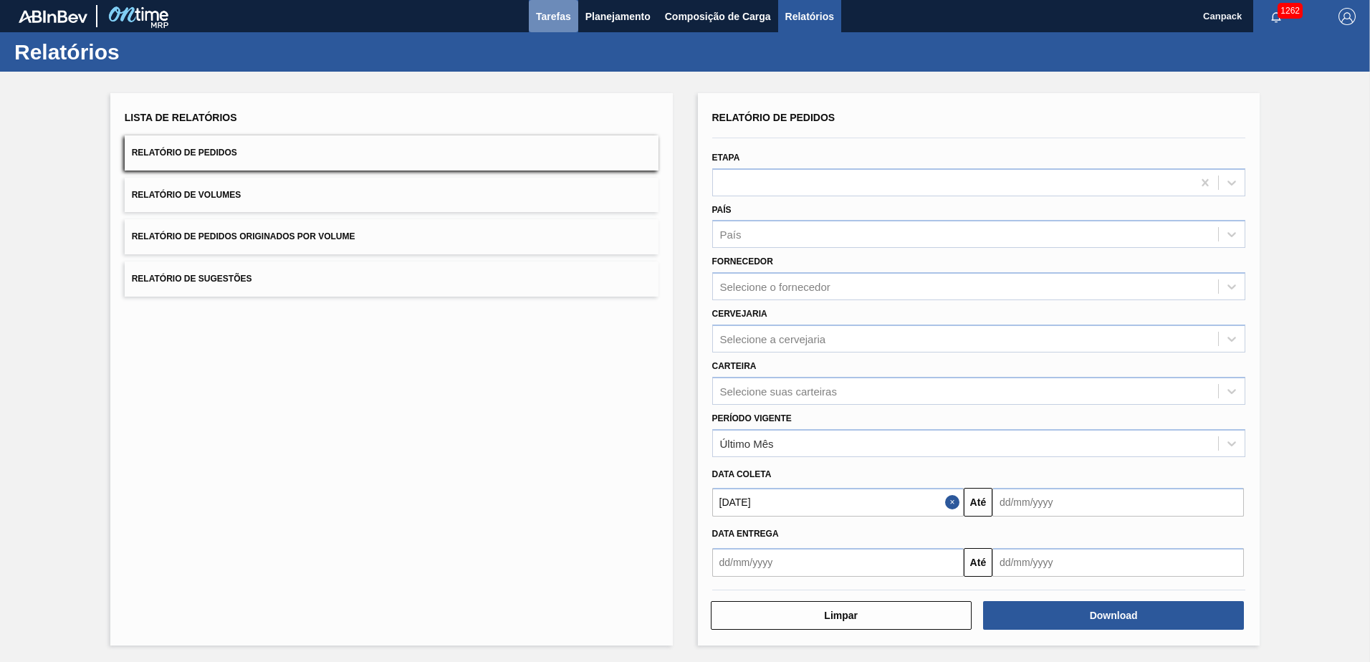
click at [554, 17] on span "Tarefas" at bounding box center [553, 16] width 35 height 17
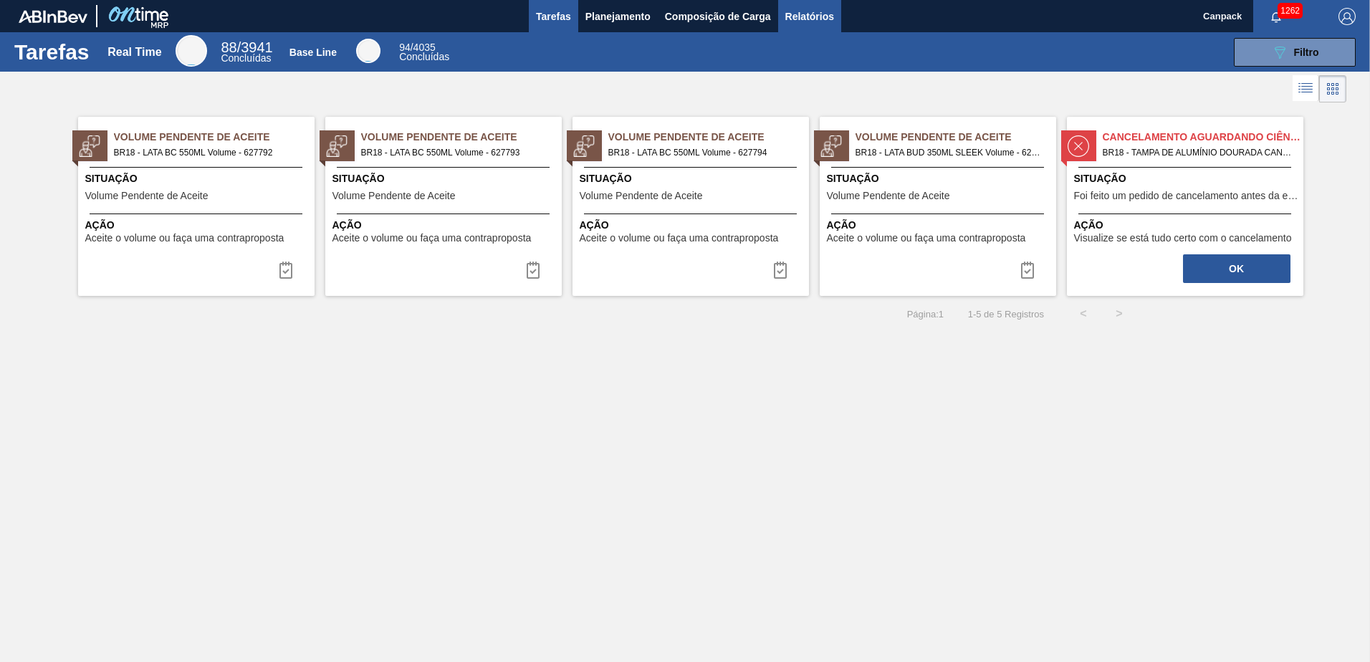
click at [793, 6] on button "Relatórios" at bounding box center [809, 16] width 63 height 32
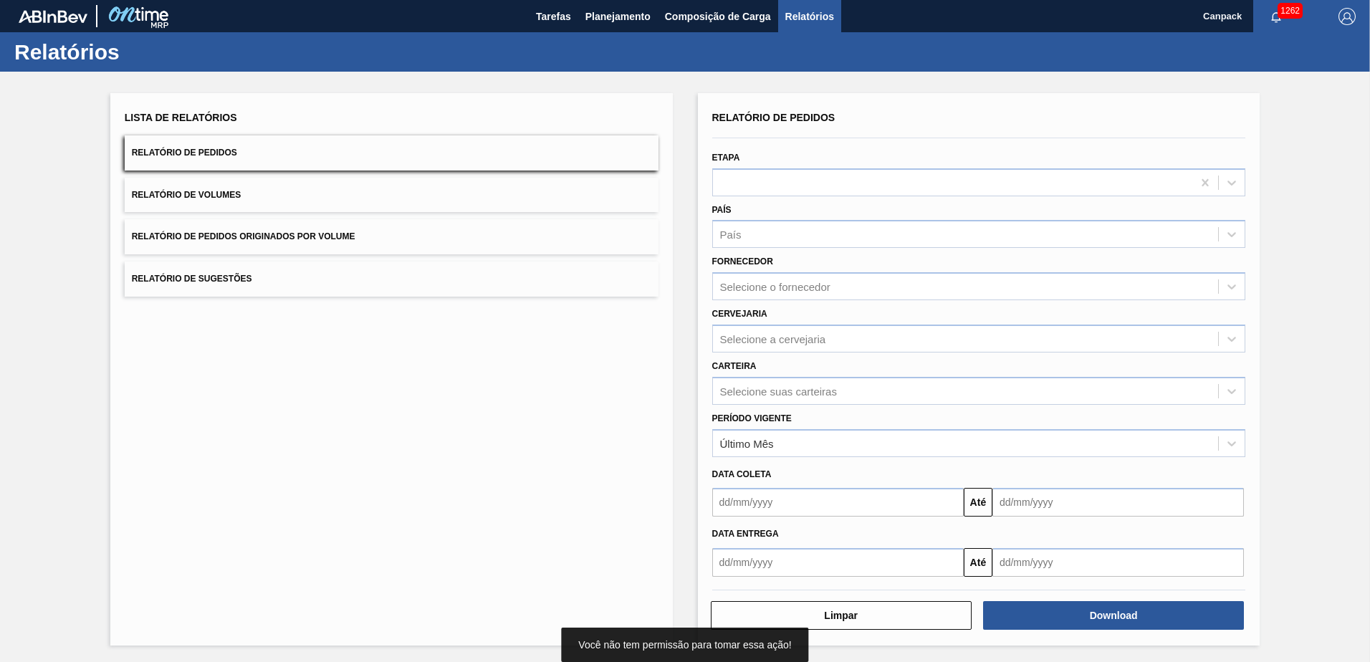
scroll to position [1, 0]
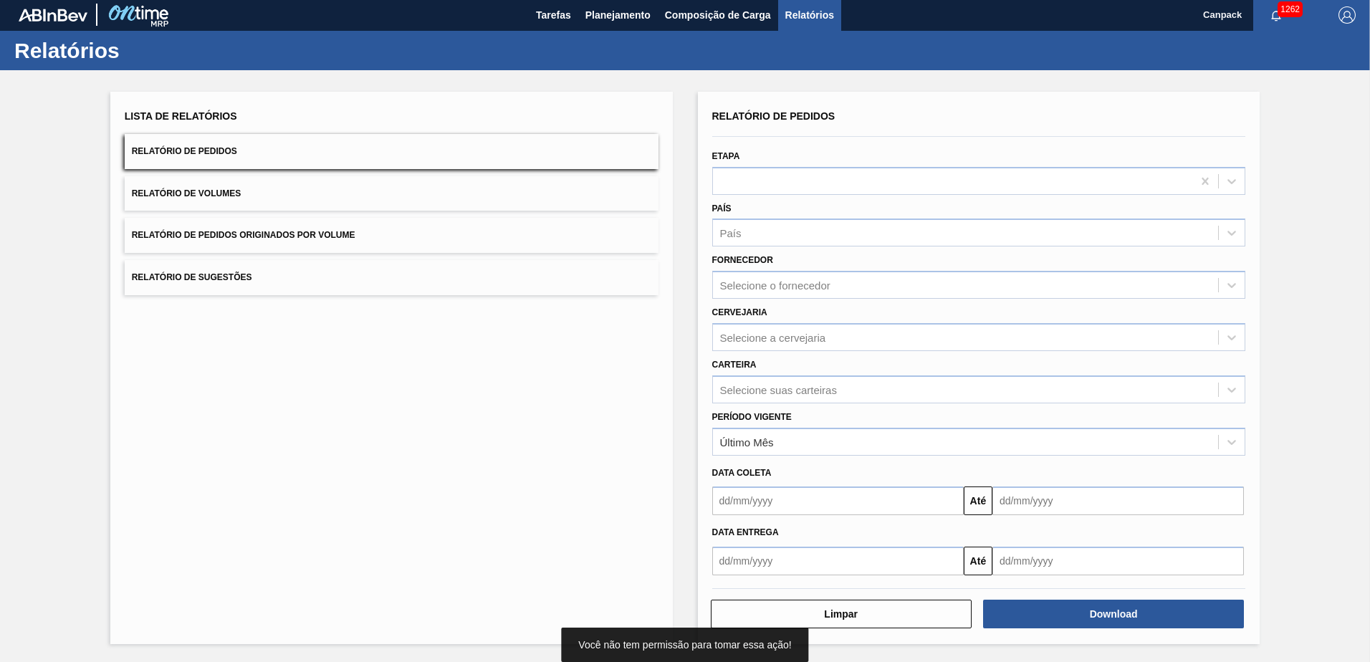
click at [788, 461] on input "text" at bounding box center [838, 501] width 252 height 29
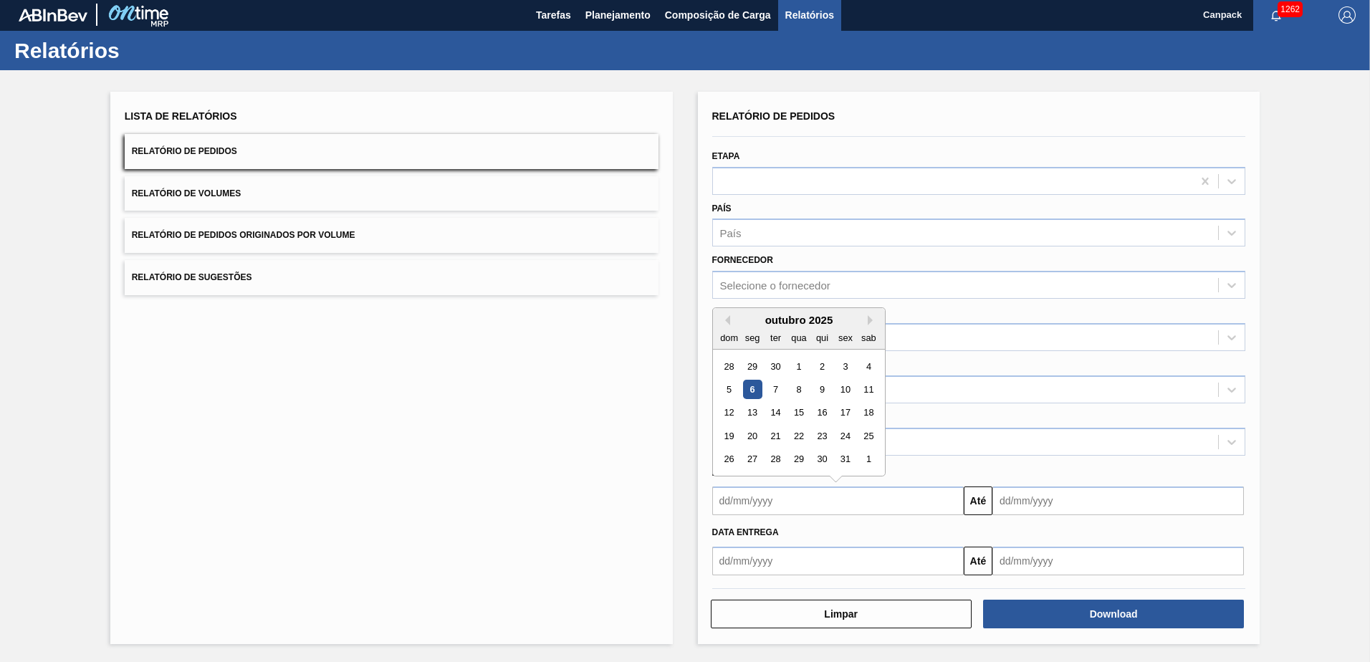
click at [748, 392] on div "6" at bounding box center [751, 389] width 19 height 19
type input "[DATE]"
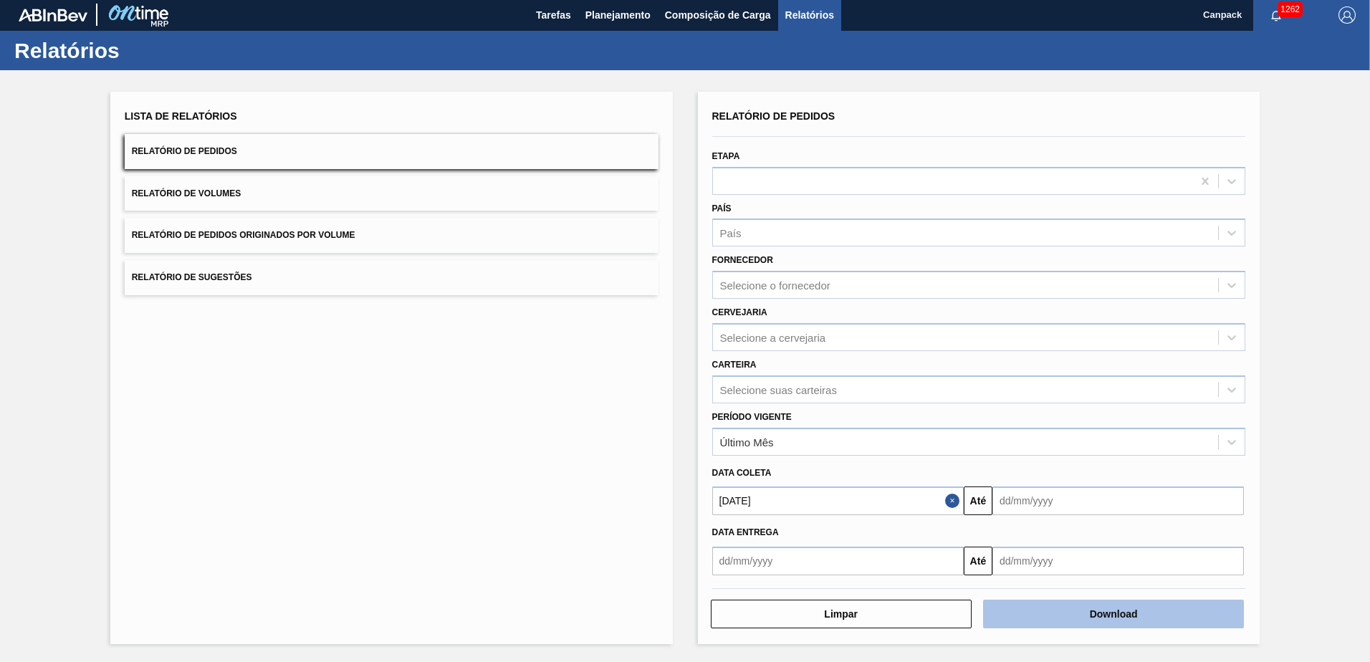
click at [911, 461] on button "Download" at bounding box center [1113, 614] width 261 height 29
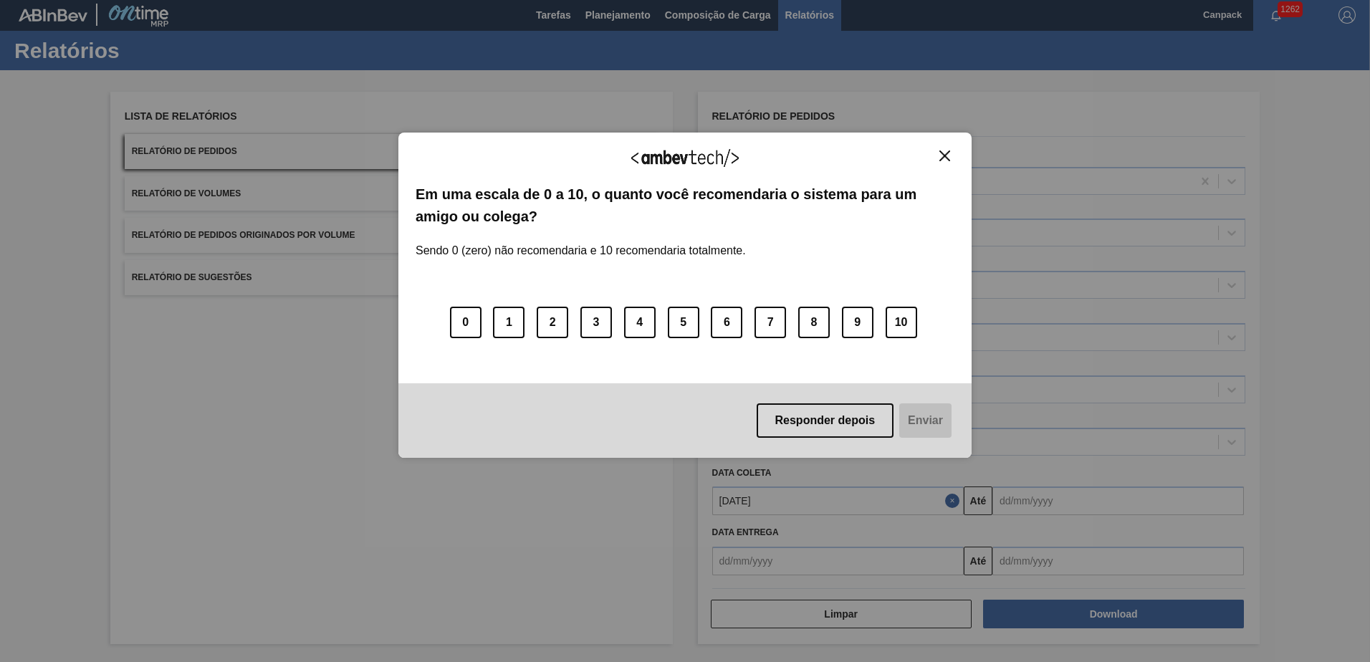
click at [911, 158] on img "Close" at bounding box center [945, 156] width 11 height 11
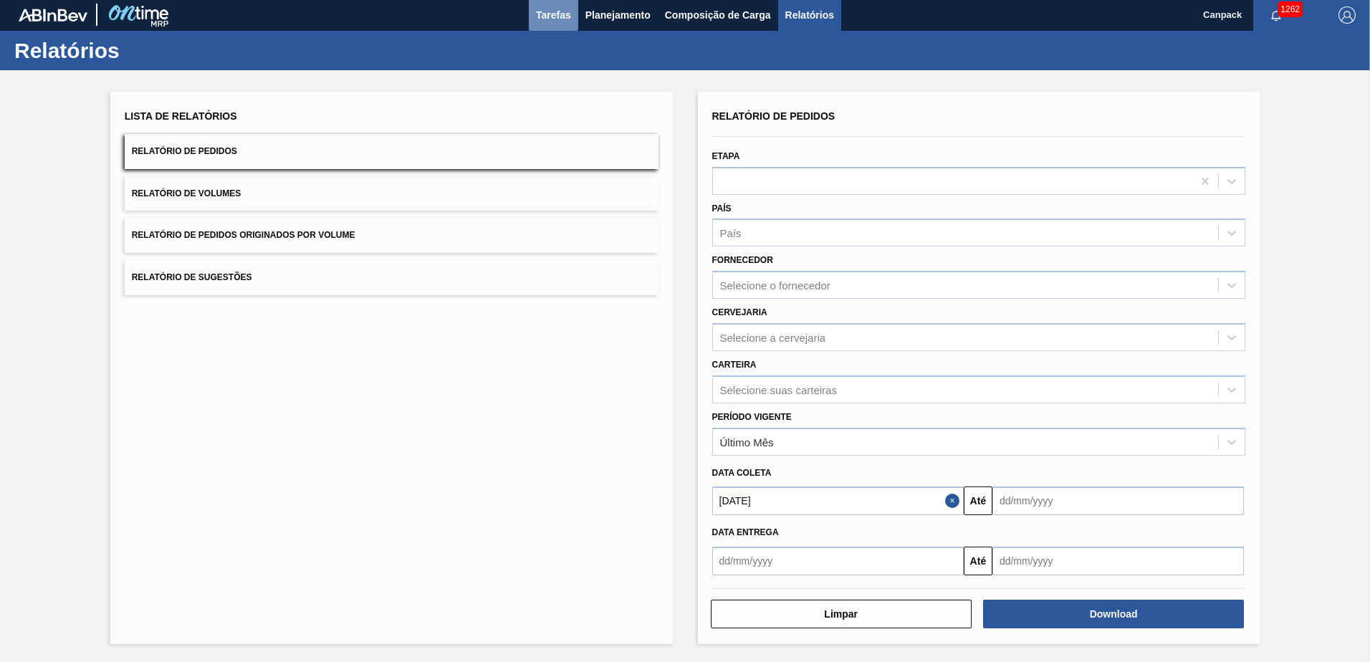
click at [560, 22] on span "Tarefas" at bounding box center [553, 14] width 35 height 17
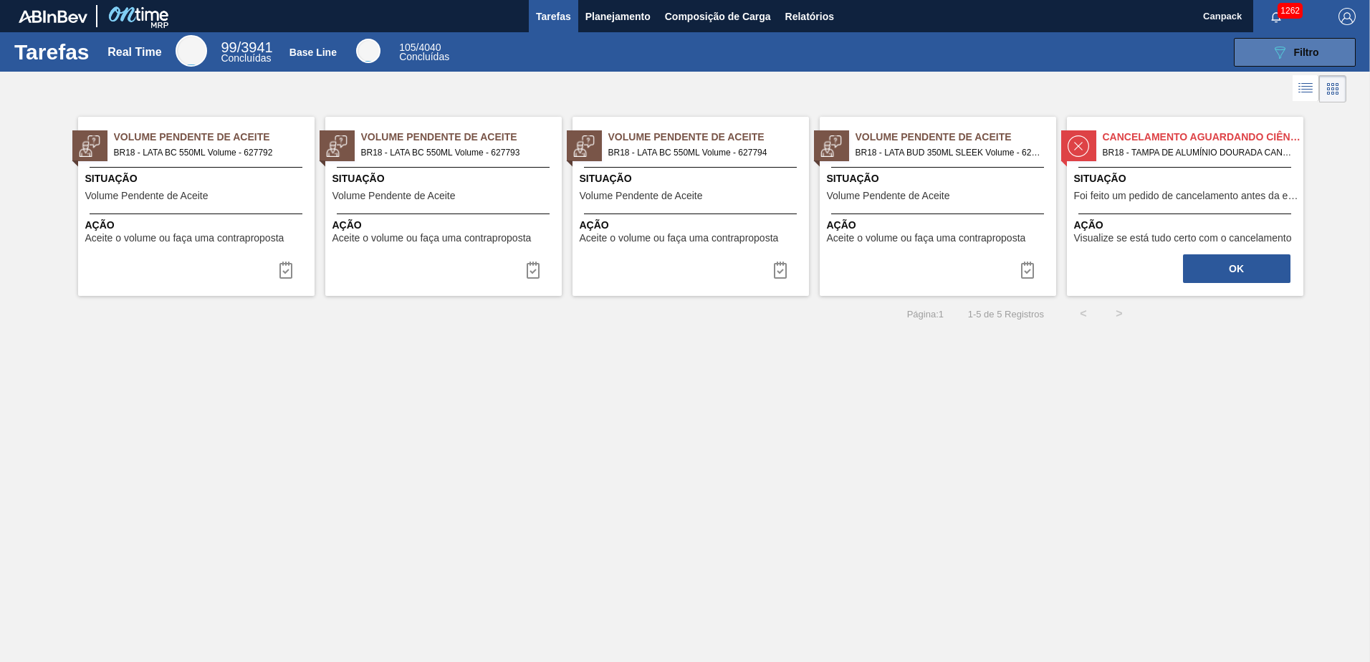
click at [911, 59] on icon "089F7B8B-B2A5-4AFE-B5C0-19BA573D28AC" at bounding box center [1279, 52] width 17 height 17
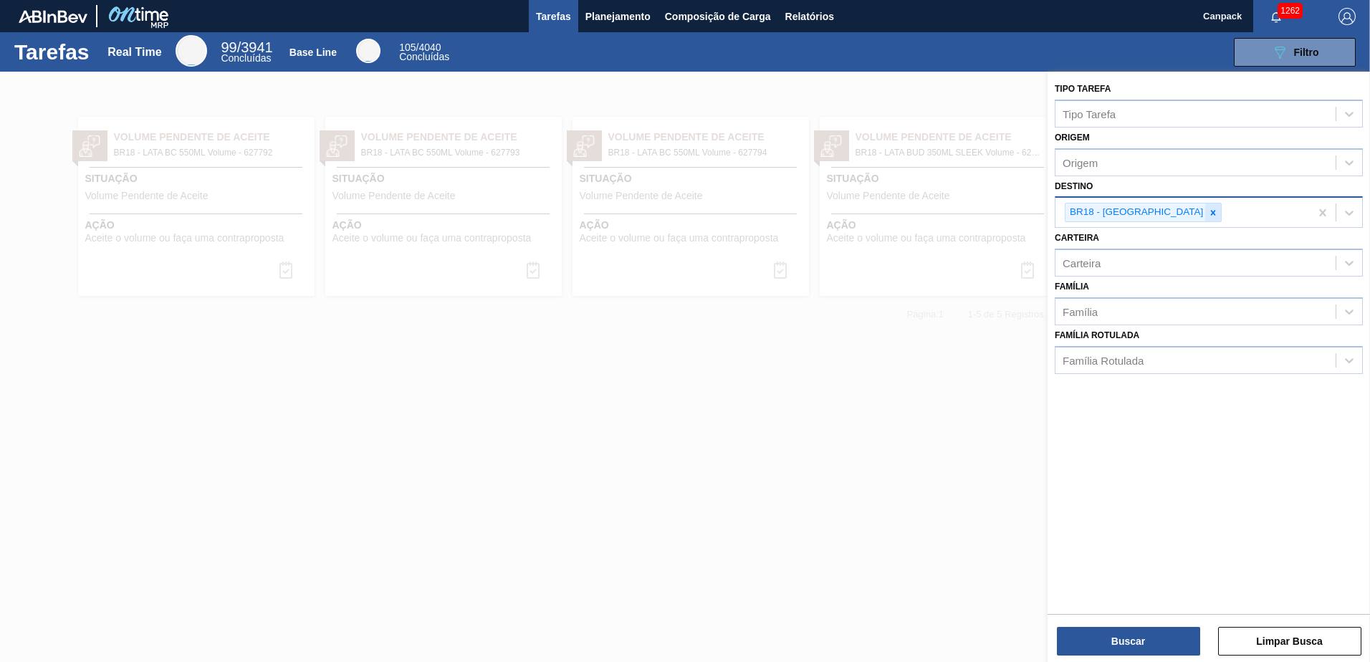
click at [911, 214] on icon at bounding box center [1213, 213] width 10 height 10
click at [911, 212] on div "Destino" at bounding box center [1196, 211] width 280 height 21
type input "jaca"
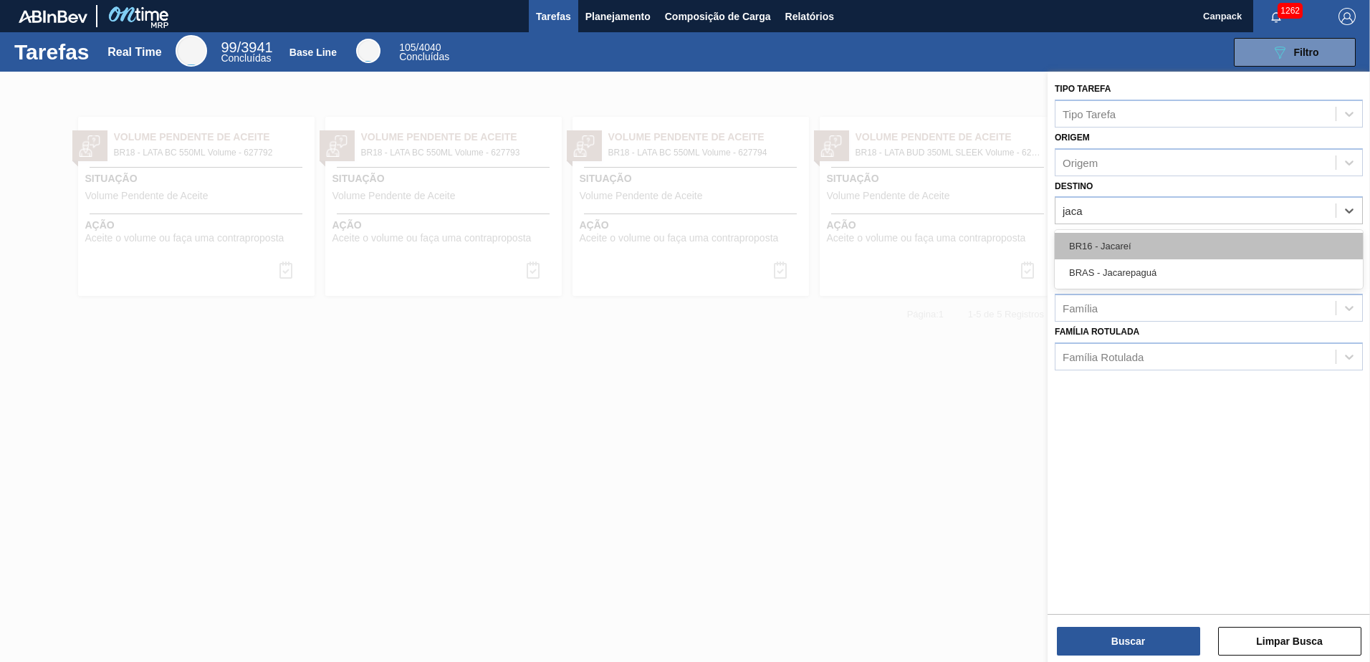
click at [911, 249] on div "BR16 - Jacareí" at bounding box center [1209, 246] width 308 height 27
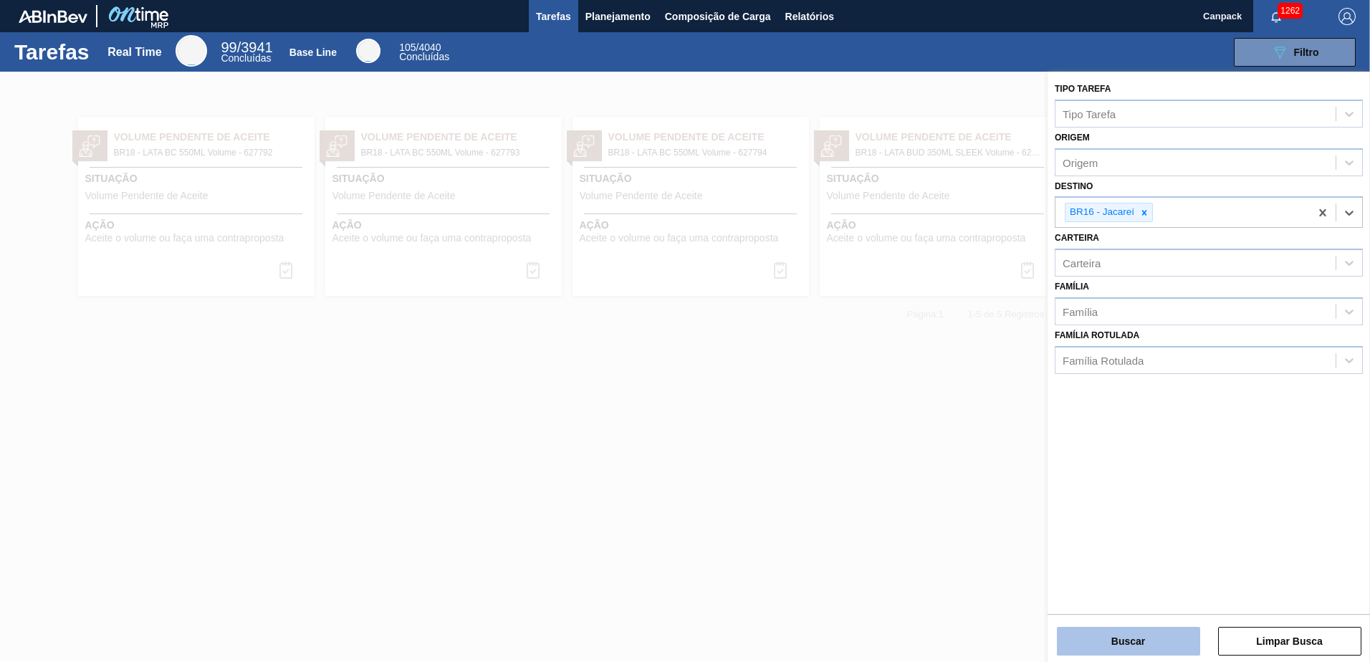
click at [911, 461] on button "Buscar" at bounding box center [1128, 641] width 143 height 29
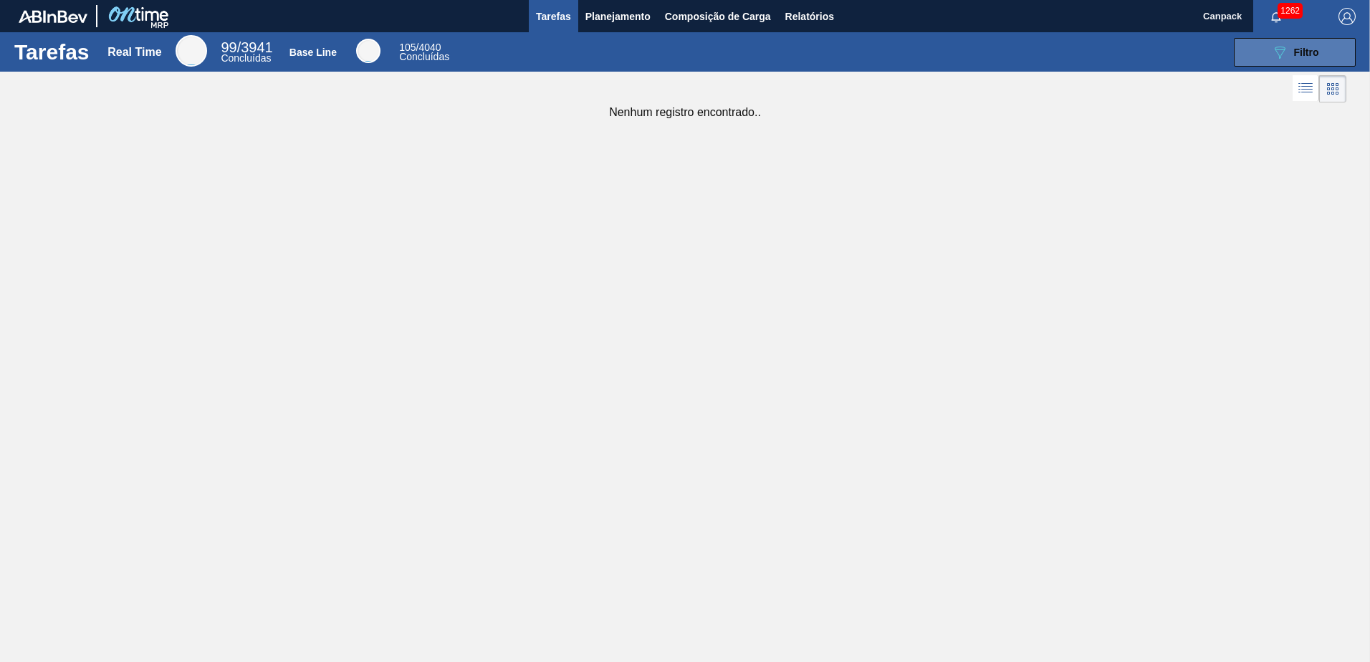
click at [911, 45] on div "089F7B8B-B2A5-4AFE-B5C0-19BA573D28AC Filtro" at bounding box center [1295, 52] width 48 height 17
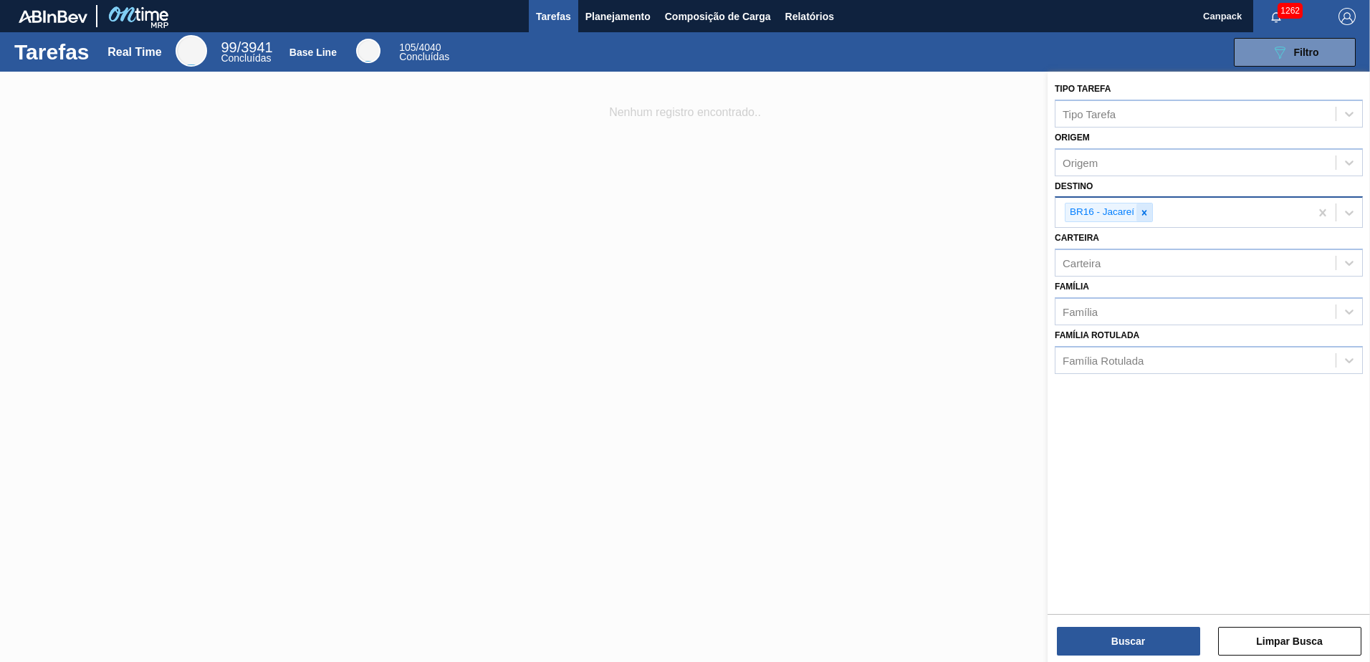
click at [911, 211] on icon at bounding box center [1145, 213] width 10 height 10
click at [603, 13] on span "Planejamento" at bounding box center [618, 16] width 65 height 17
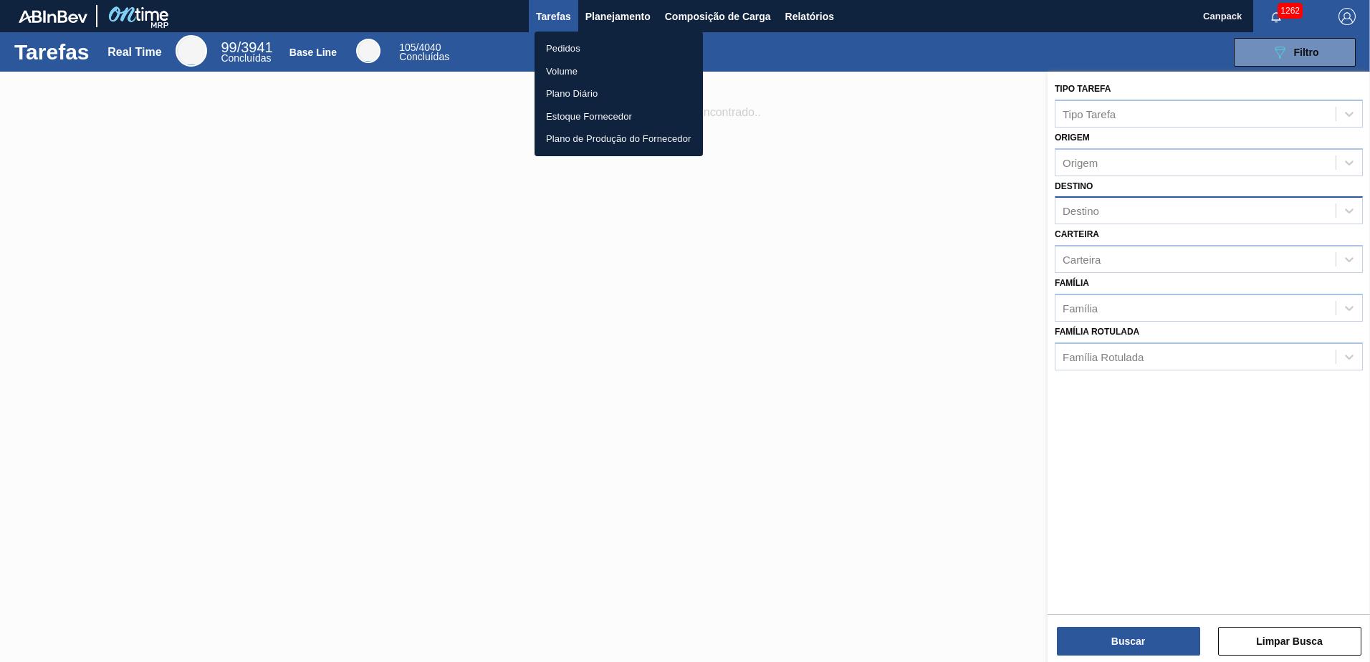
click at [576, 67] on li "Volume" at bounding box center [619, 71] width 168 height 23
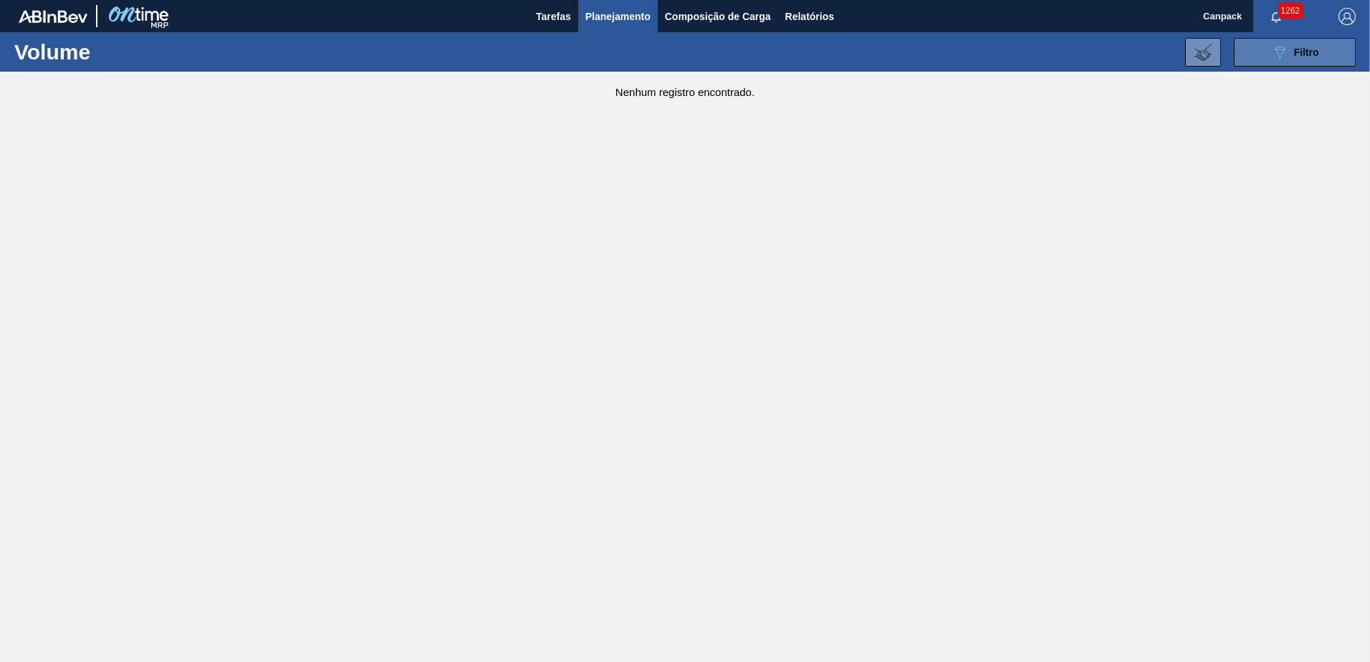
click at [911, 62] on button "089F7B8B-B2A5-4AFE-B5C0-19BA573D28AC Filtro" at bounding box center [1295, 52] width 122 height 29
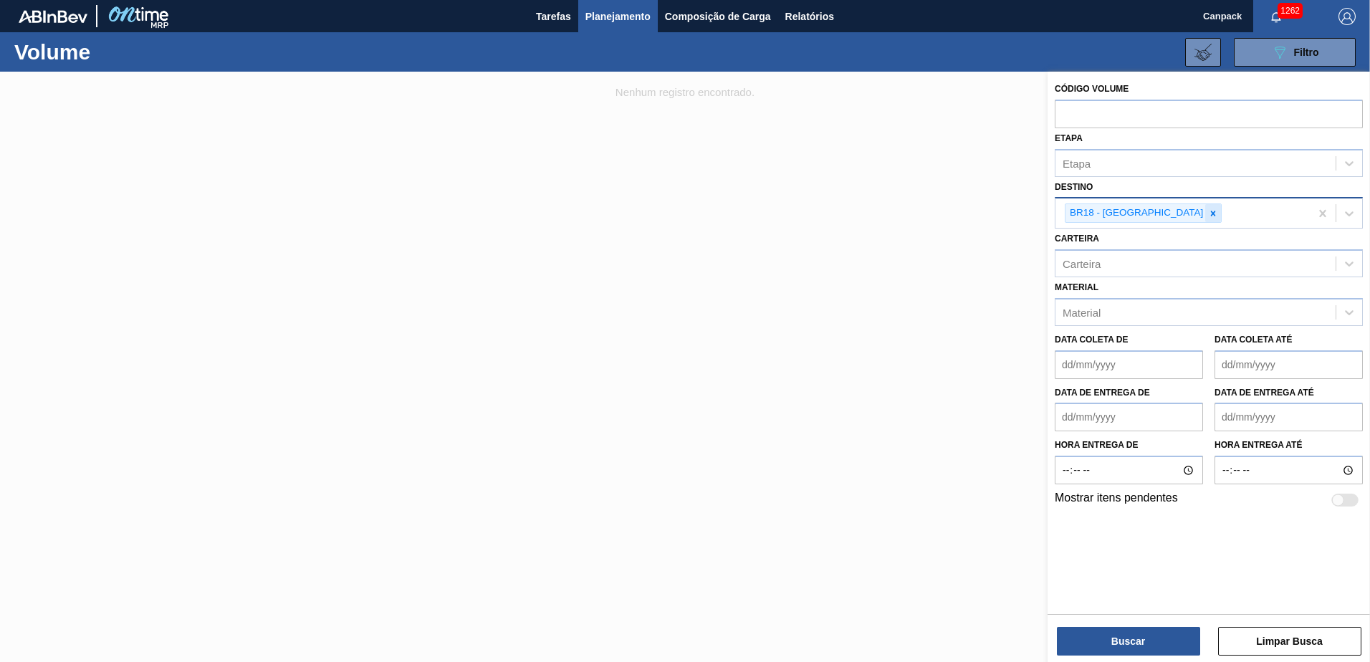
click at [911, 214] on div at bounding box center [1213, 213] width 16 height 18
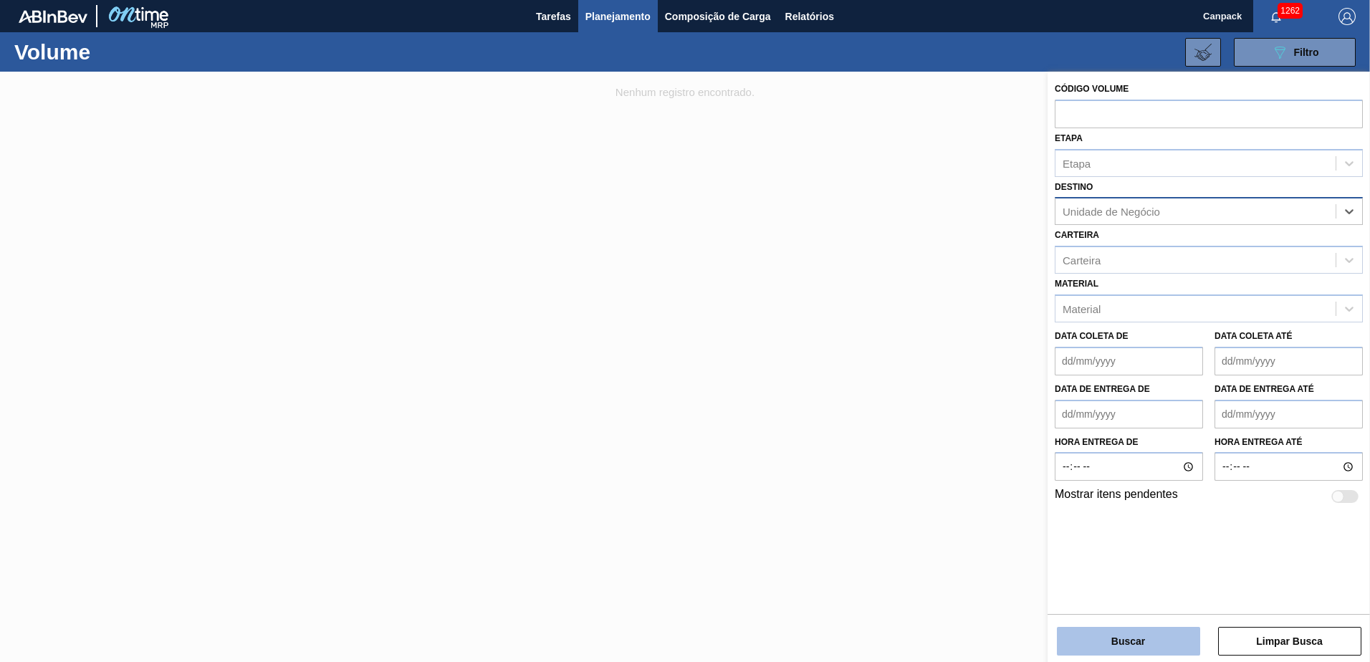
click at [911, 461] on button "Buscar" at bounding box center [1128, 641] width 143 height 29
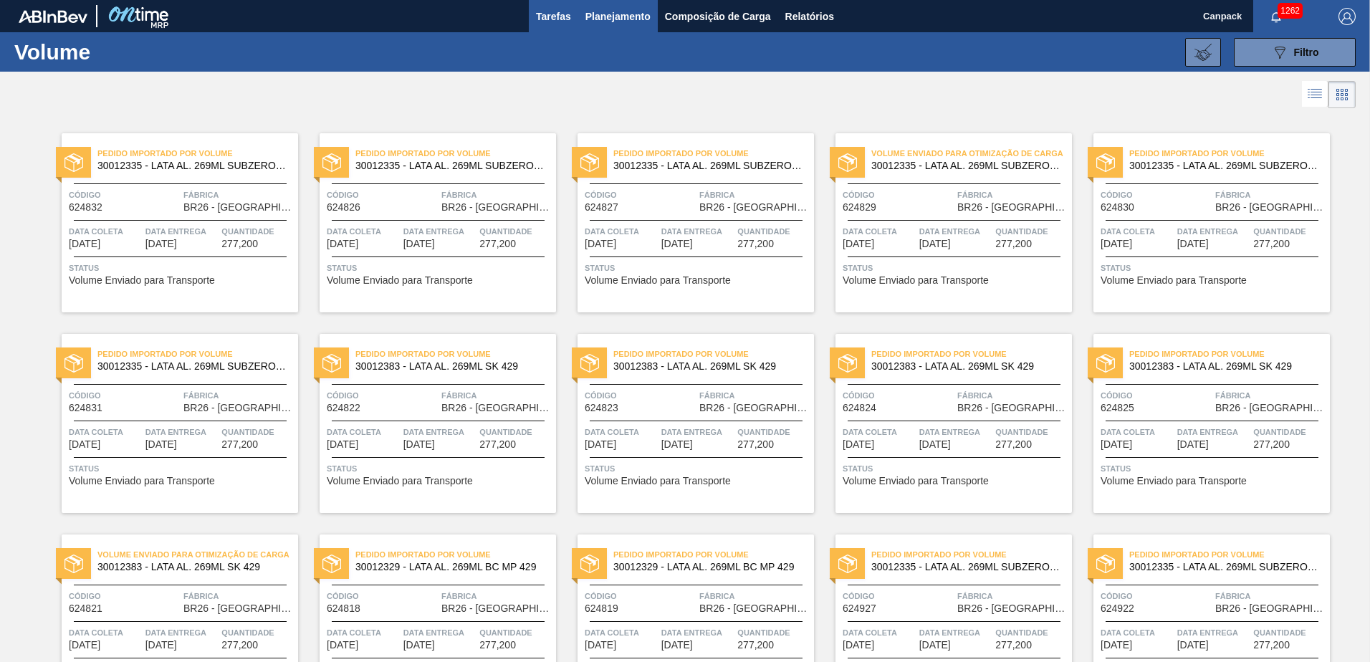
click at [543, 23] on span "Tarefas" at bounding box center [553, 16] width 35 height 17
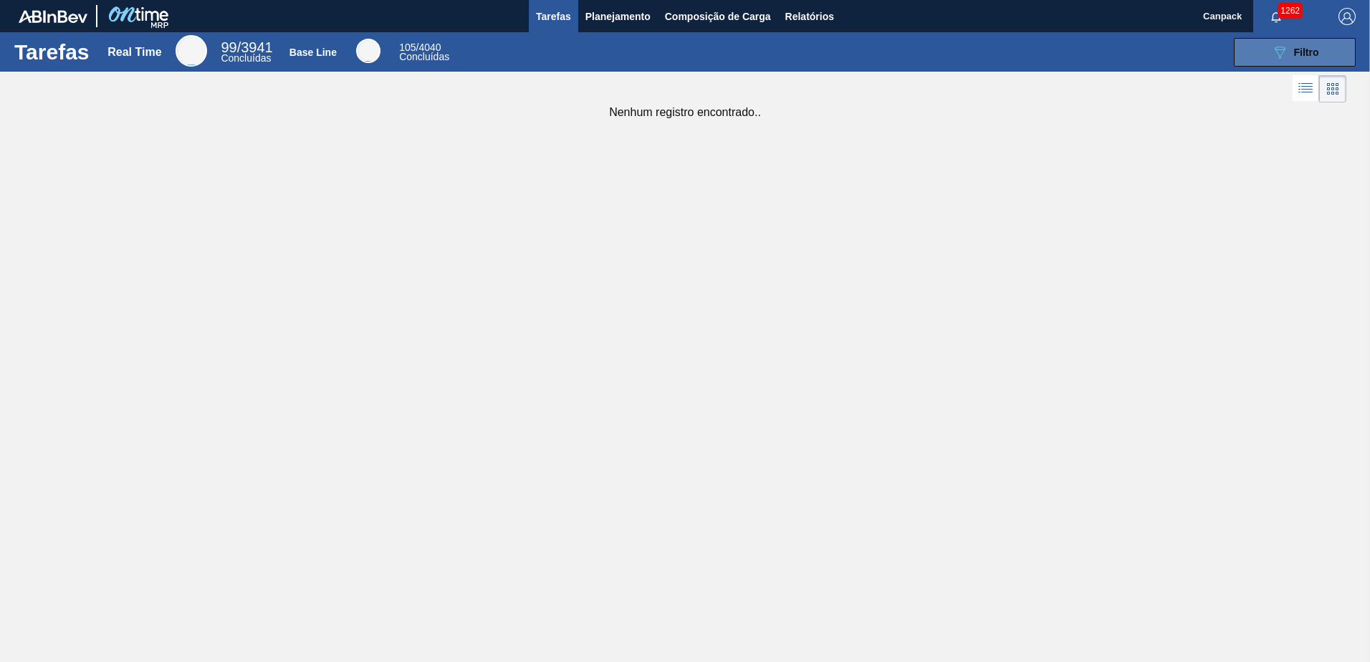
click at [911, 40] on button "089F7B8B-B2A5-4AFE-B5C0-19BA573D28AC Filtro" at bounding box center [1295, 52] width 122 height 29
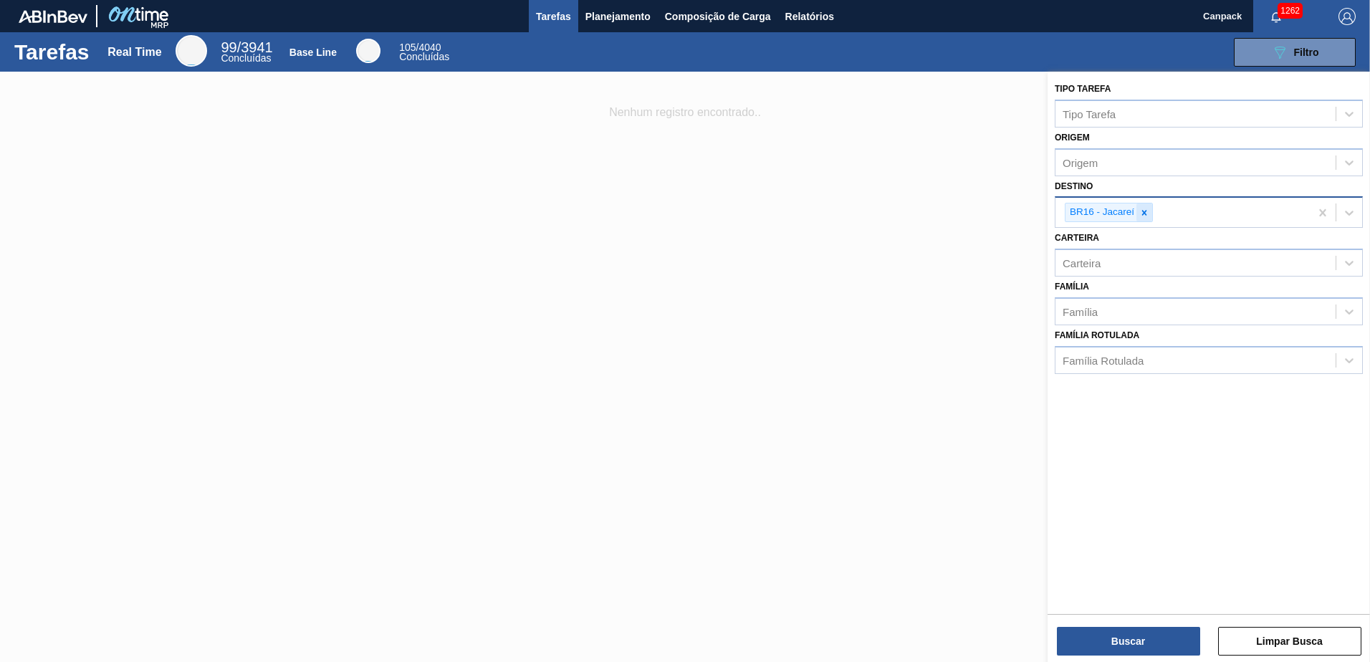
click at [911, 215] on icon at bounding box center [1145, 213] width 10 height 10
click at [911, 461] on button "Buscar" at bounding box center [1128, 641] width 143 height 29
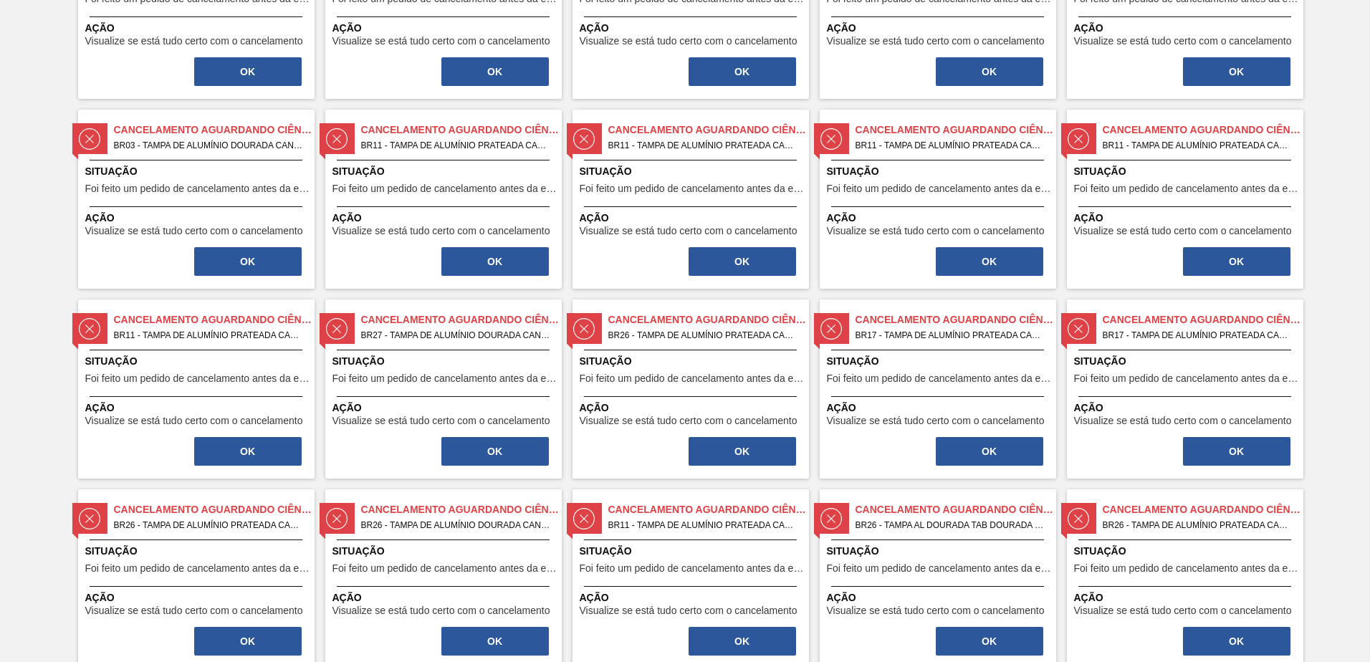
scroll to position [1379, 0]
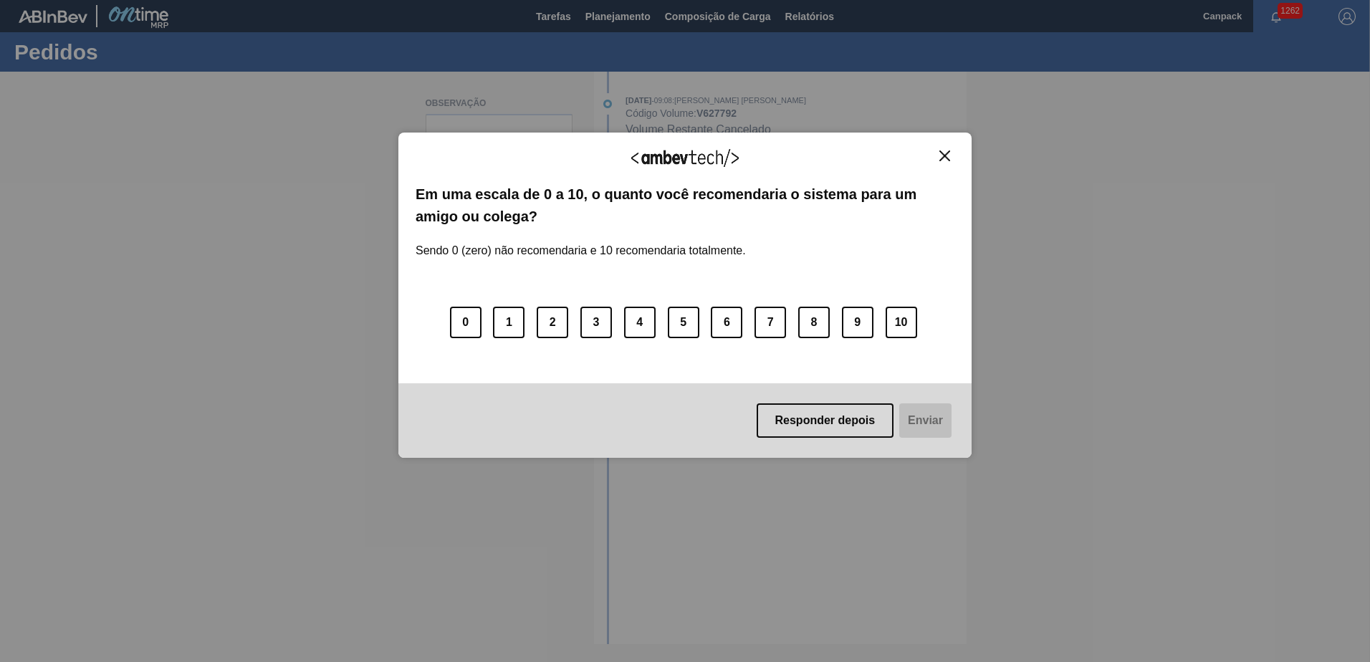
click at [947, 154] on img "Close" at bounding box center [945, 156] width 11 height 11
click at [945, 162] on button "Close" at bounding box center [944, 156] width 19 height 12
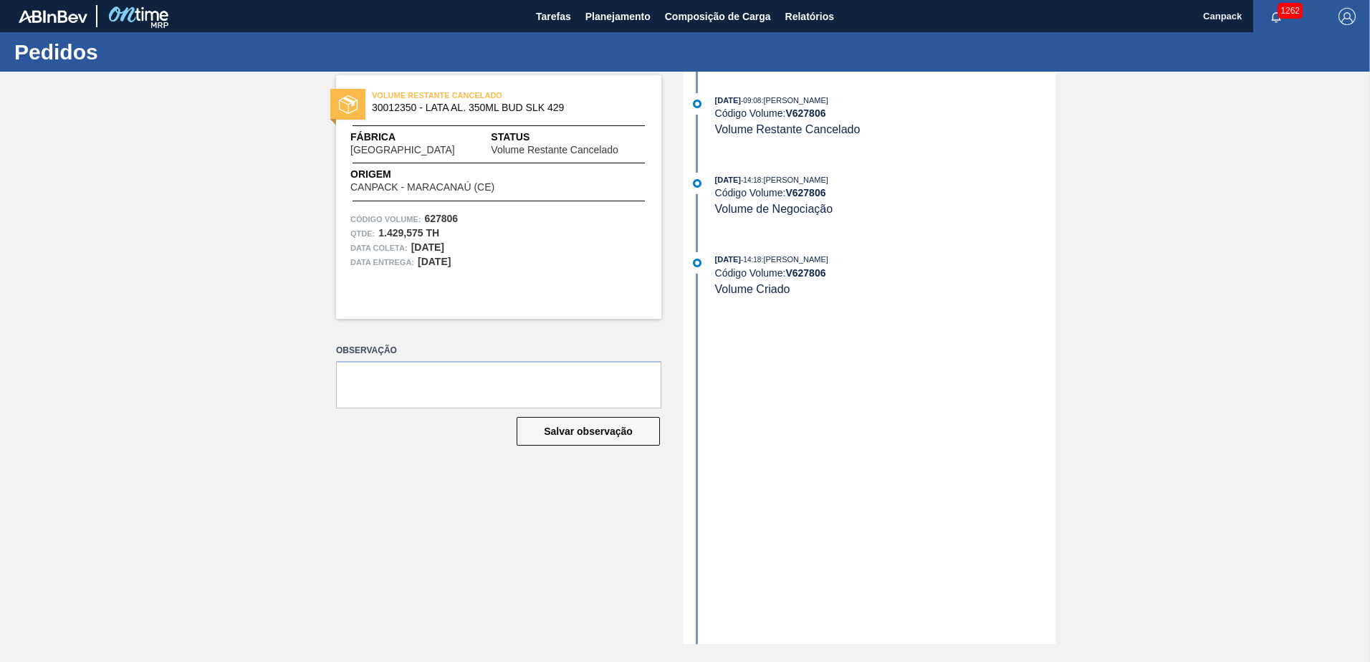
click at [614, 231] on div "Qtde : 1.429,575 TH" at bounding box center [498, 233] width 297 height 14
click at [234, 206] on div "VOLUME RESTANTE CANCELADO 30012350 - LATA AL. 350ML BUD SLK 429 Fábrica Pernamb…" at bounding box center [685, 358] width 1370 height 573
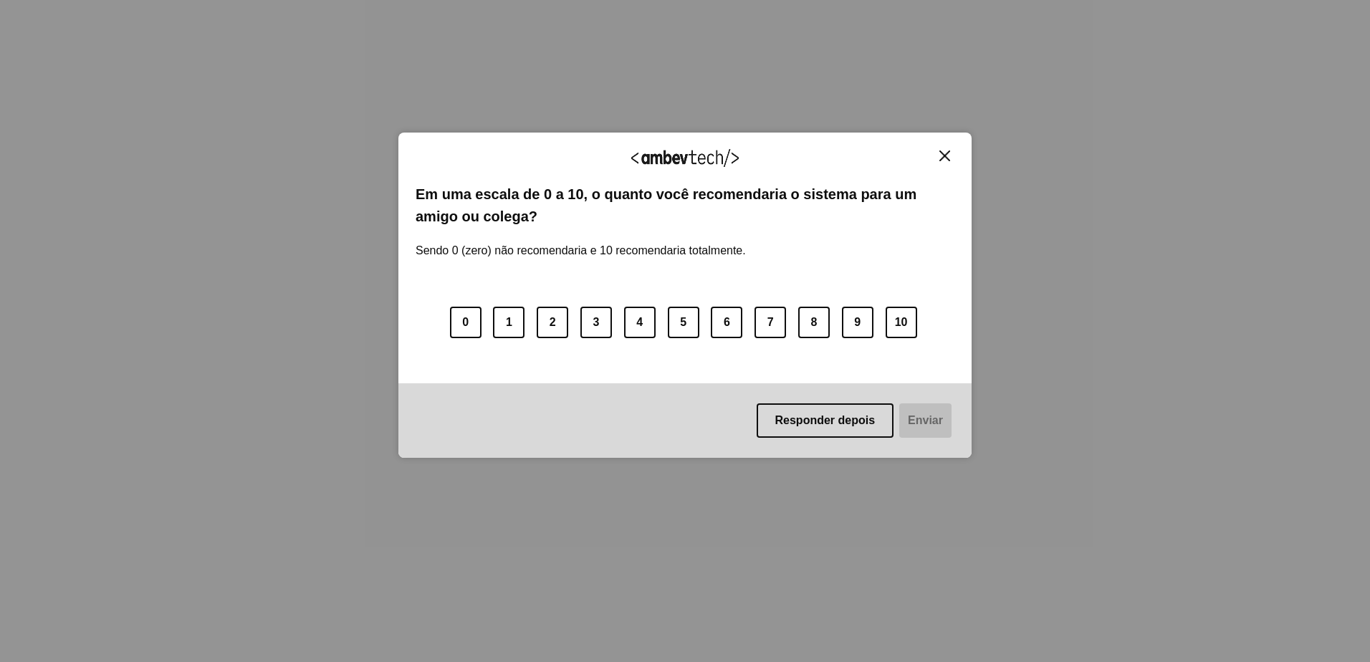
click at [944, 160] on img "Close" at bounding box center [945, 156] width 11 height 11
click at [945, 153] on img "Close" at bounding box center [945, 156] width 11 height 11
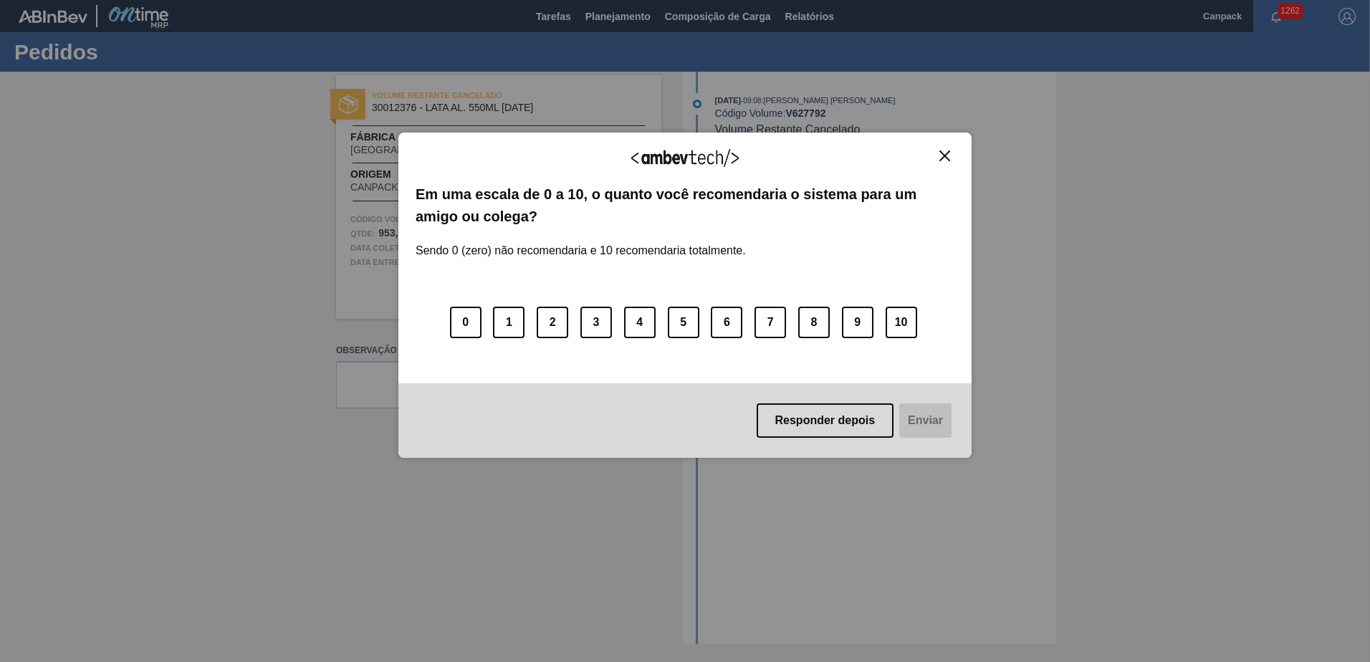
click at [947, 153] on img "Close" at bounding box center [945, 156] width 11 height 11
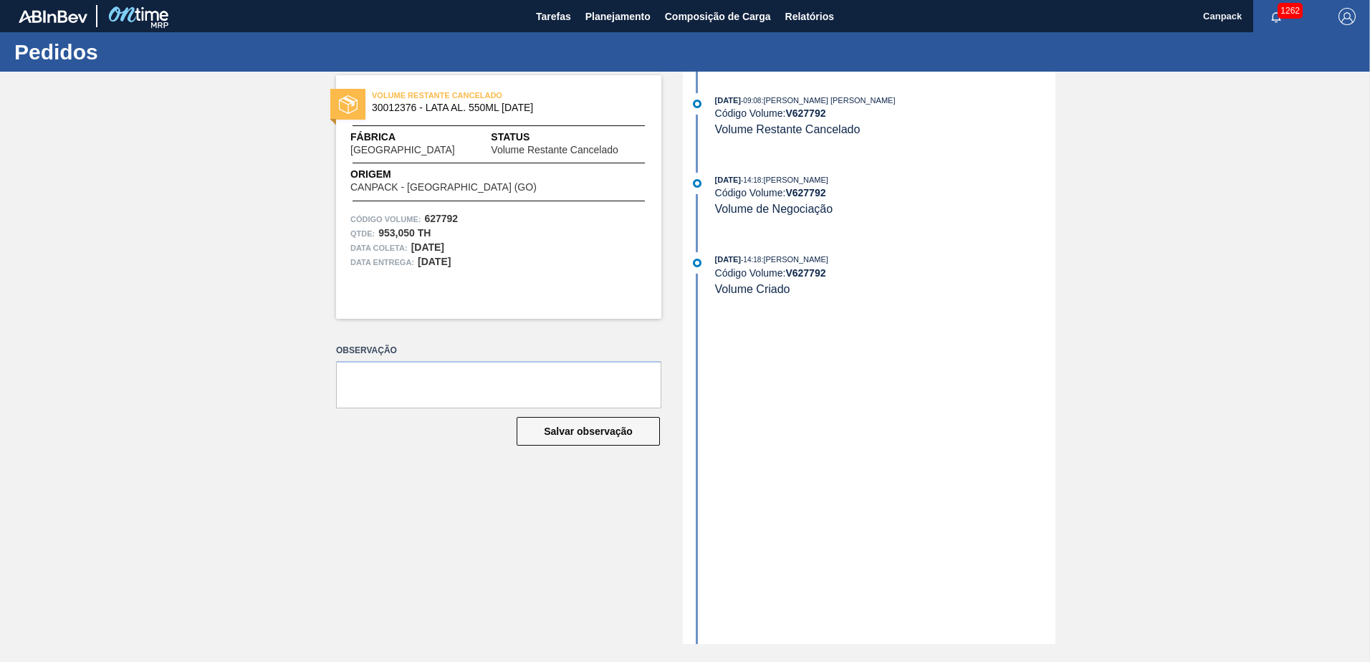
click at [779, 183] on span ": Alisson R Da Silva" at bounding box center [794, 180] width 67 height 9
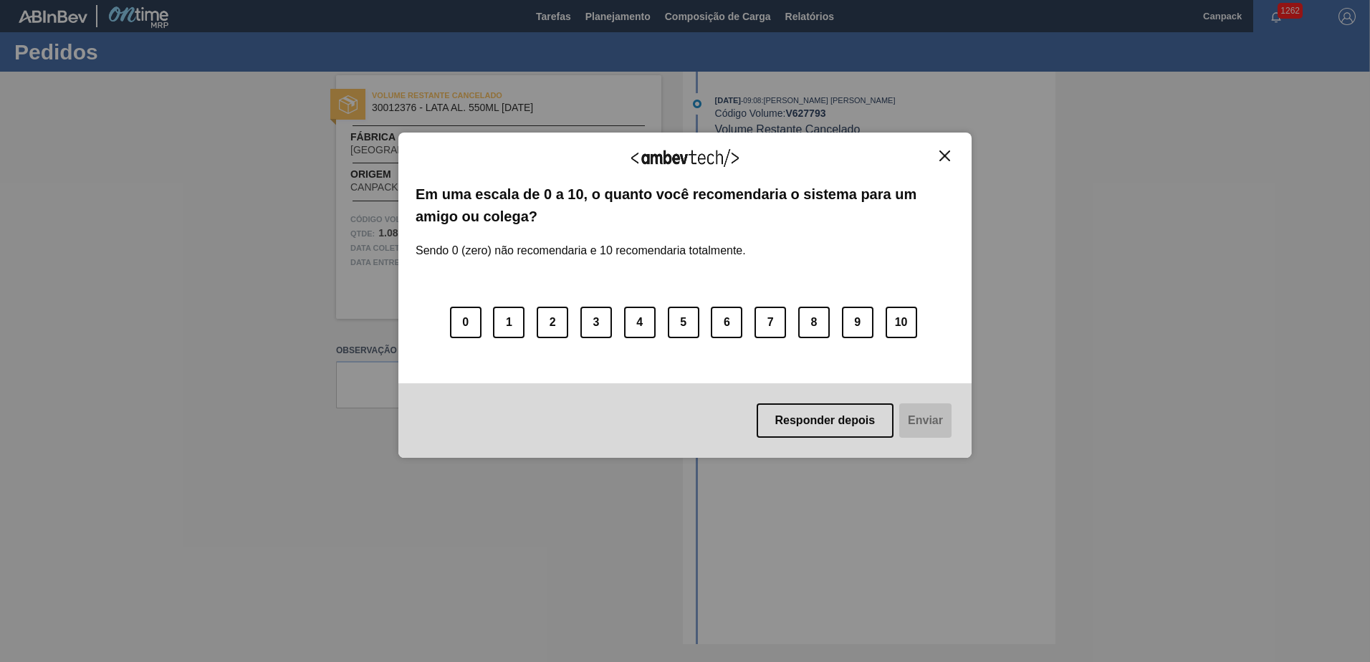
click at [947, 157] on img "Close" at bounding box center [945, 156] width 11 height 11
click at [945, 153] on img "Close" at bounding box center [945, 156] width 11 height 11
